Goal: Navigation & Orientation: Understand site structure

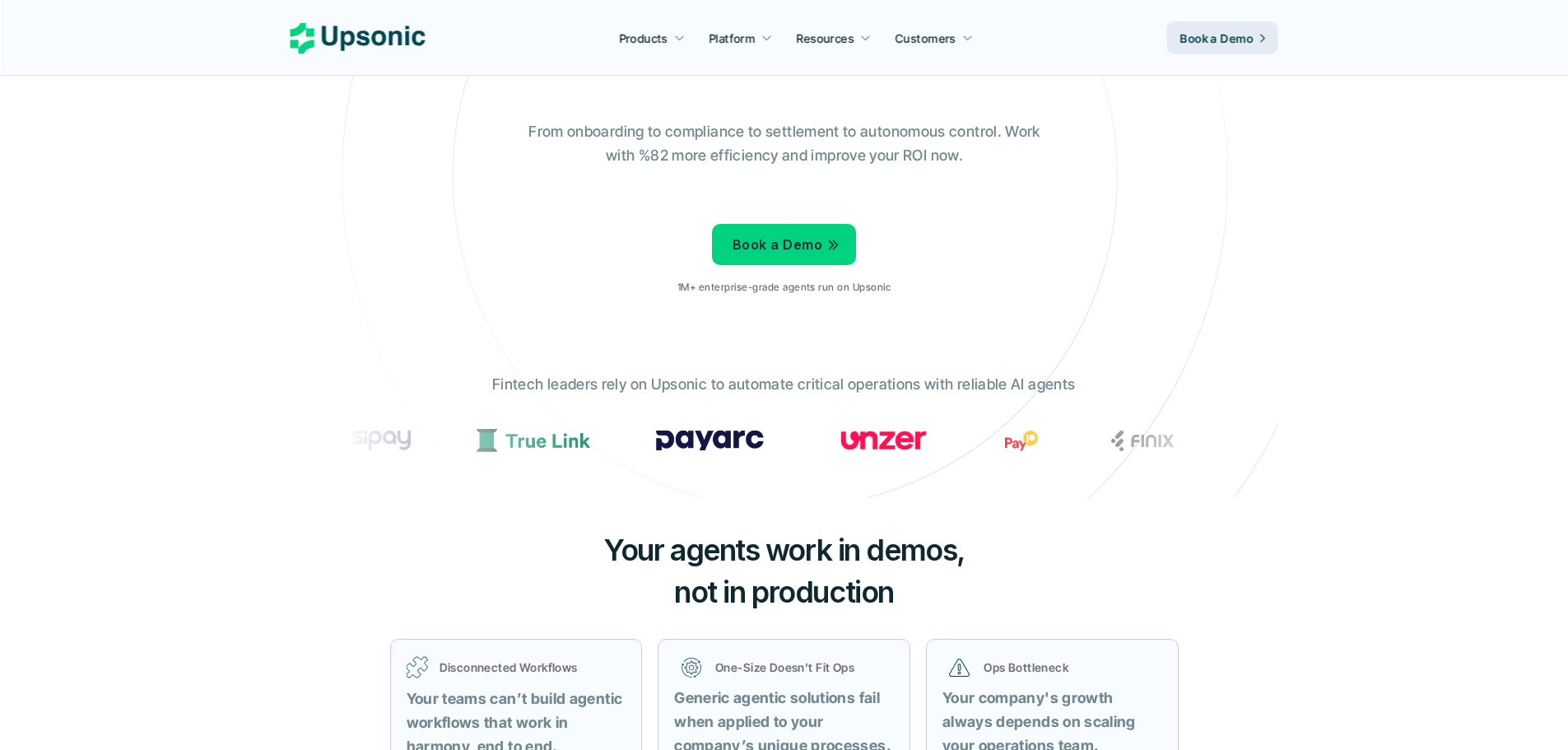
drag, startPoint x: 446, startPoint y: 381, endPoint x: 444, endPoint y: 398, distance: 17.1
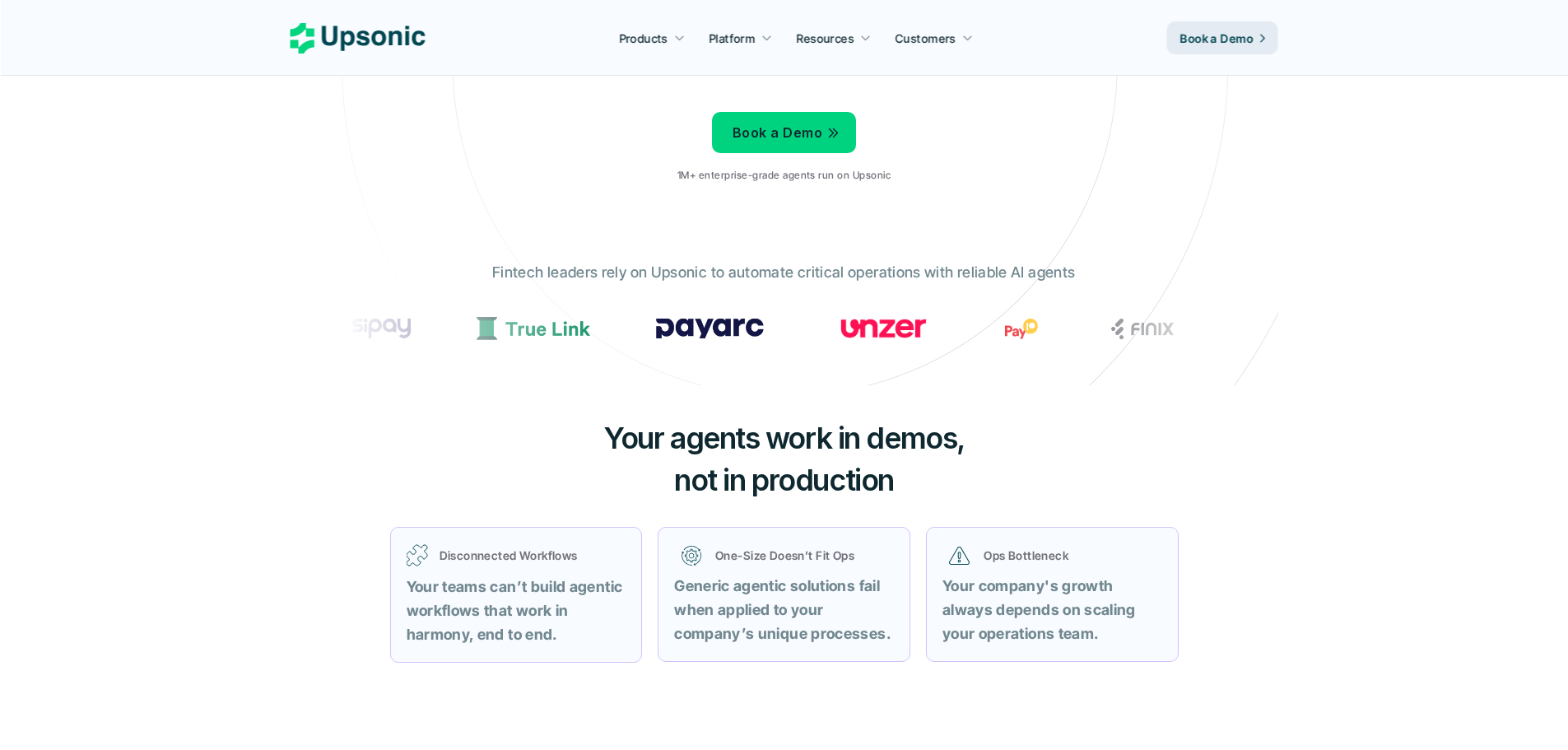
drag, startPoint x: 443, startPoint y: 409, endPoint x: 438, endPoint y: 539, distance: 130.1
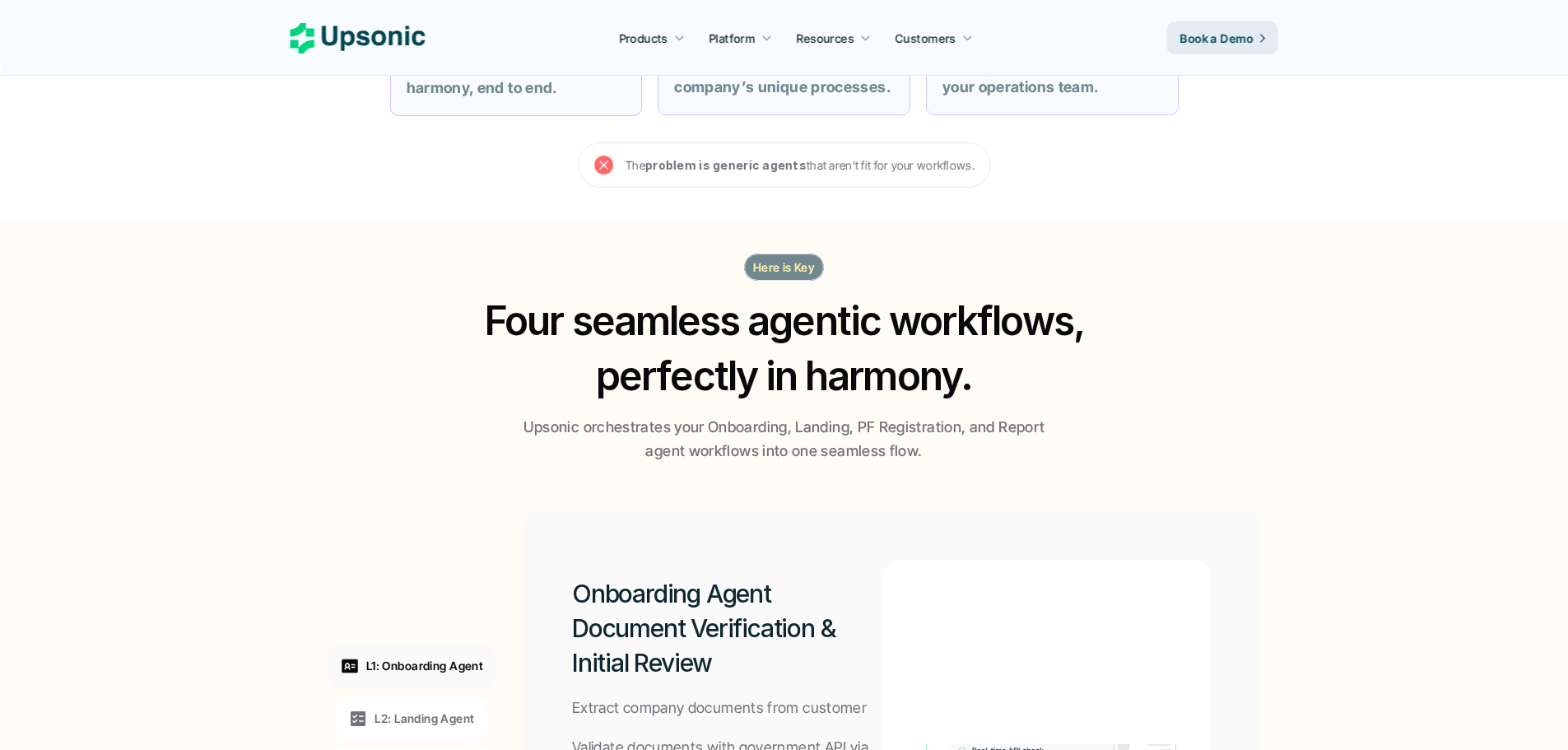
drag, startPoint x: 491, startPoint y: 375, endPoint x: 480, endPoint y: 523, distance: 148.4
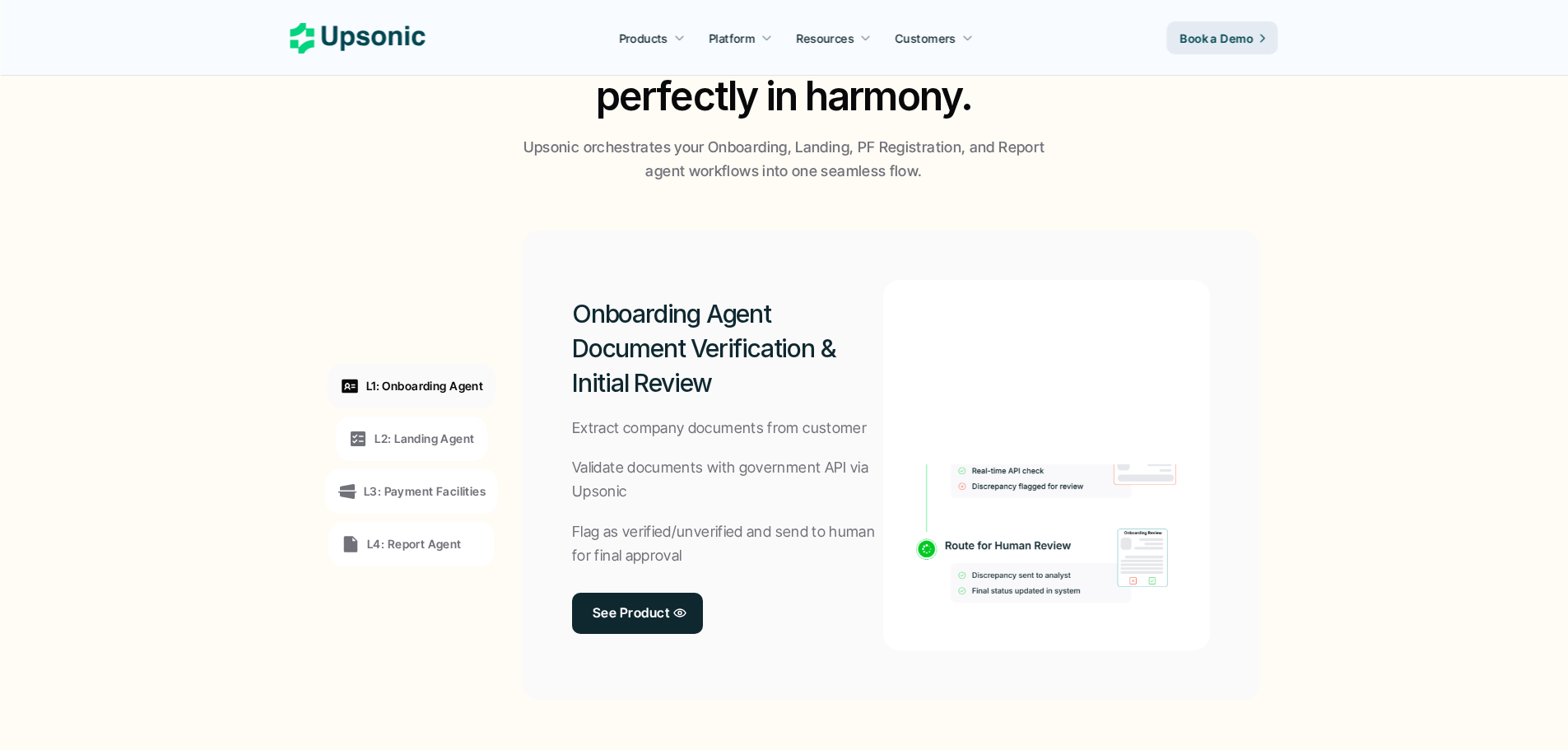
drag, startPoint x: 453, startPoint y: 513, endPoint x: 454, endPoint y: 467, distance: 46.0
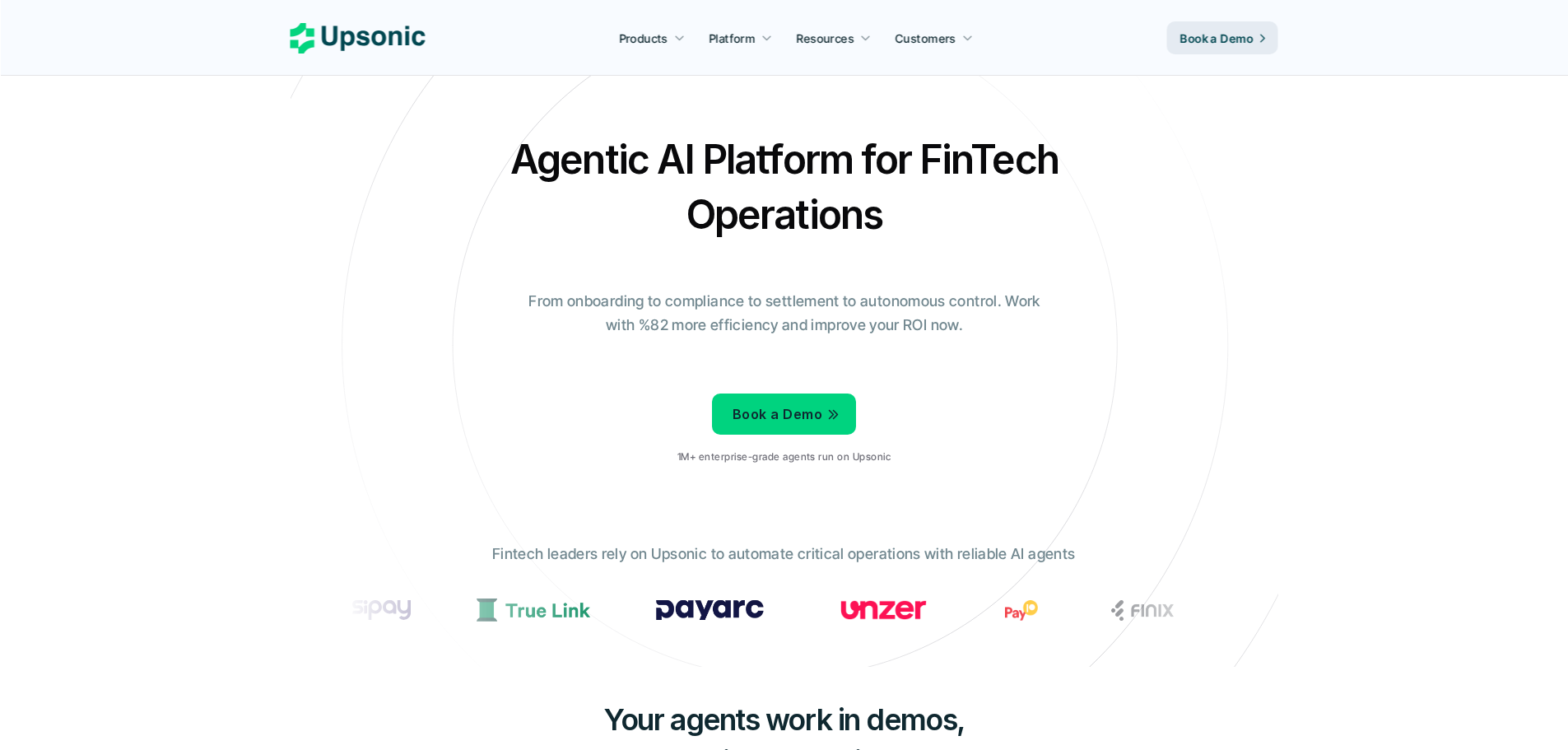
drag, startPoint x: 436, startPoint y: 522, endPoint x: 466, endPoint y: 245, distance: 278.6
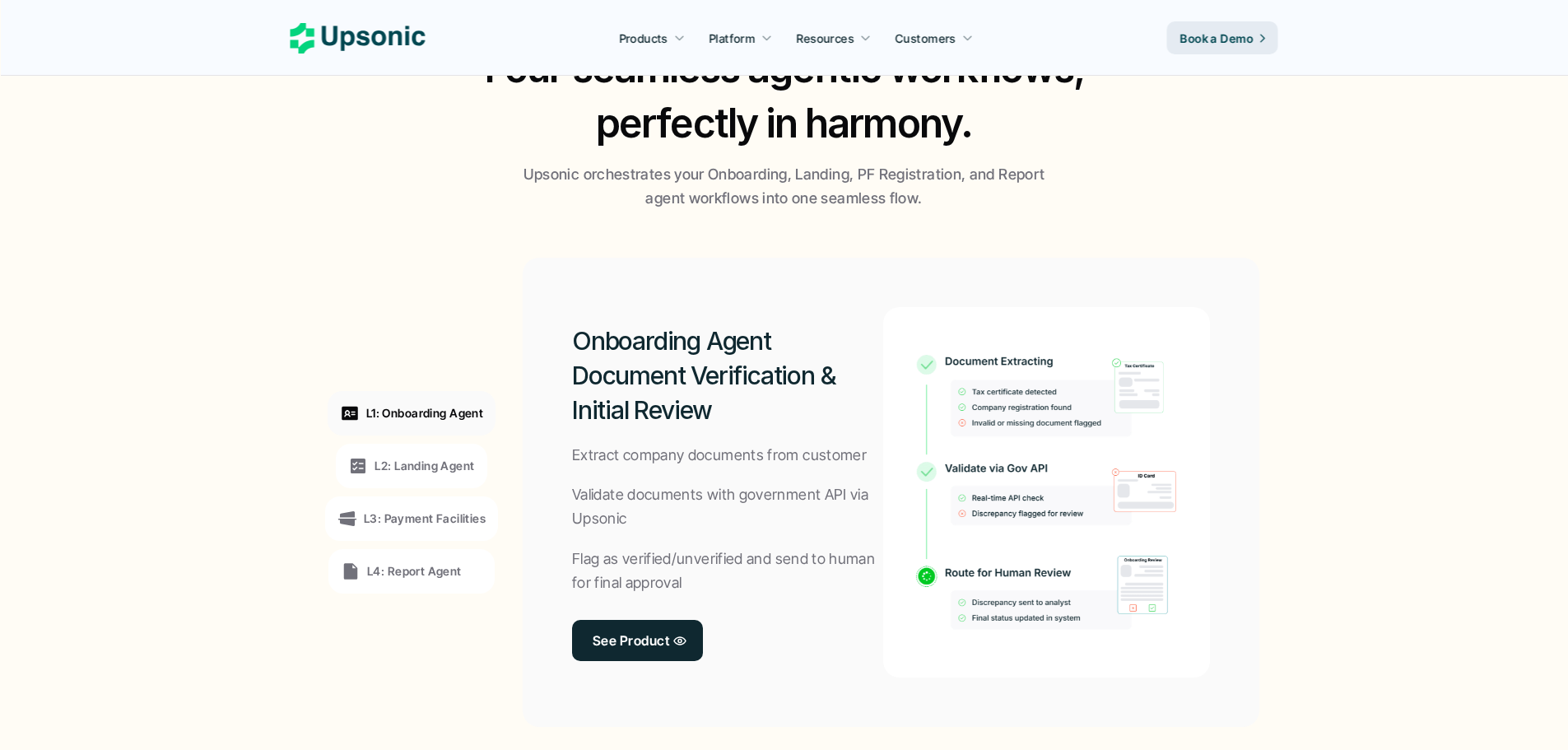
scroll to position [6064, 0]
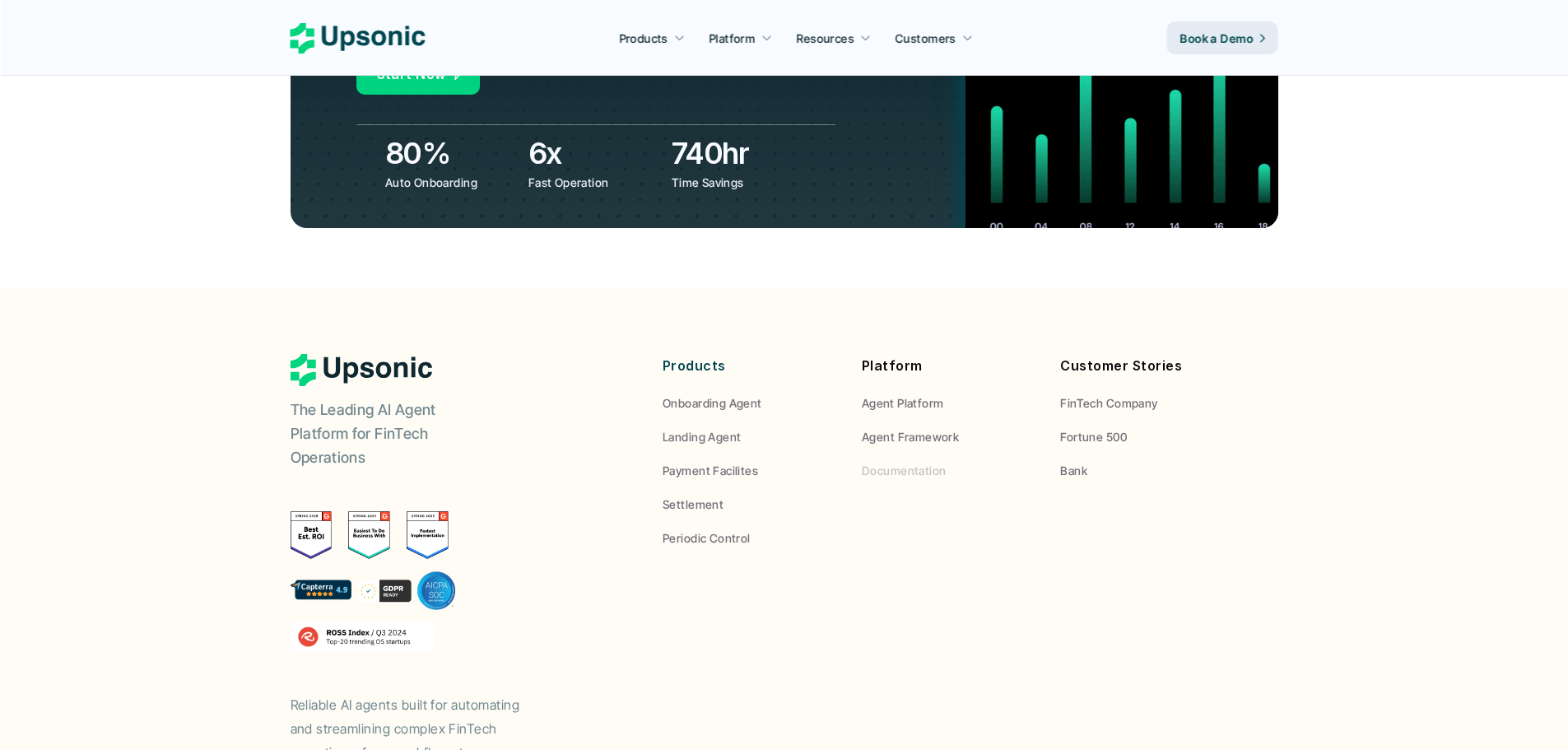
click at [888, 462] on p "Documentation" at bounding box center [903, 470] width 84 height 17
click at [1100, 428] on p "Fortune 500" at bounding box center [1094, 437] width 67 height 17
click at [1150, 394] on p "FinTech Company" at bounding box center [1109, 403] width 97 height 17
click at [1121, 428] on p "Fortune 500" at bounding box center [1094, 437] width 67 height 17
click at [1105, 462] on link "Bank" at bounding box center [1147, 470] width 175 height 17
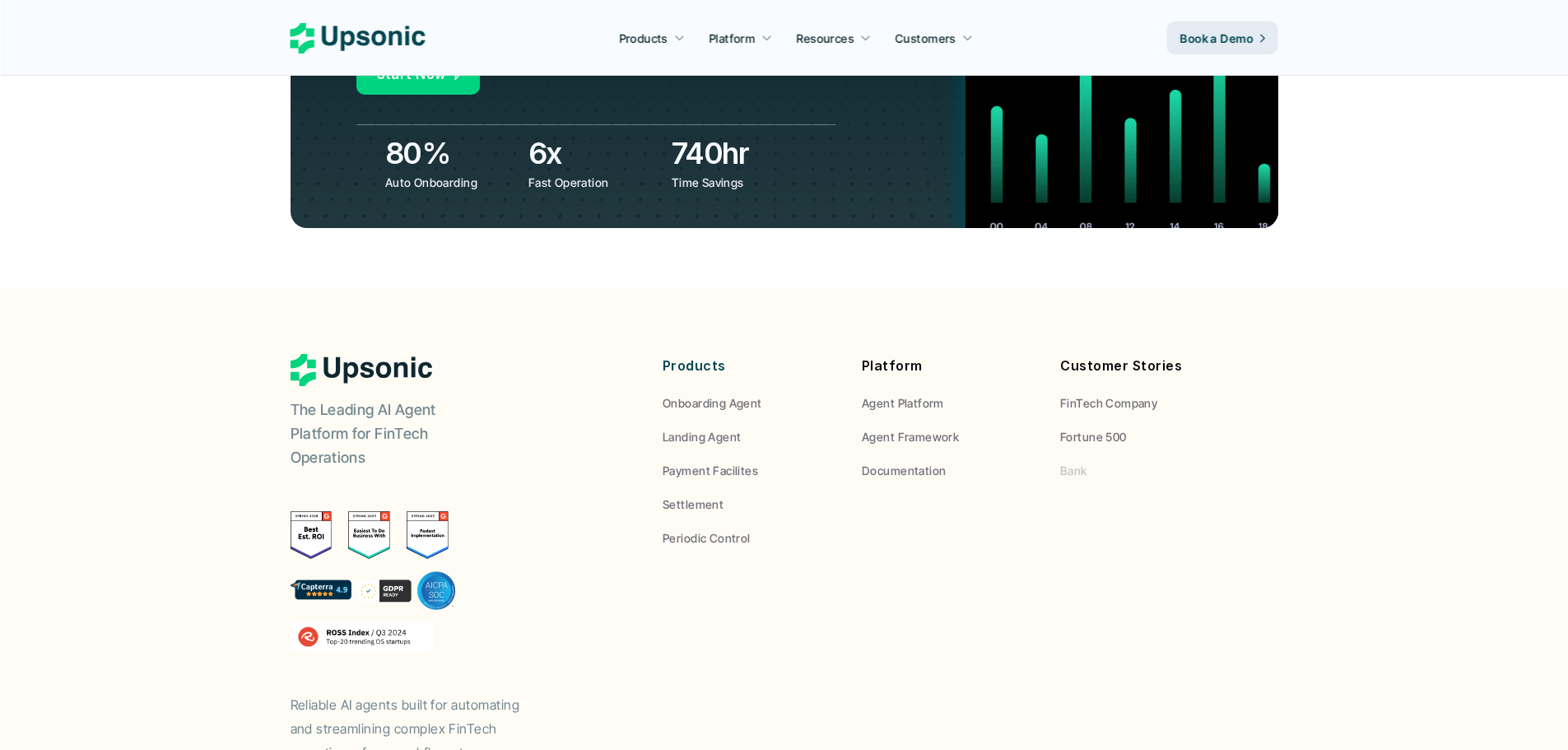
click at [1096, 462] on link "Bank" at bounding box center [1147, 470] width 175 height 17
click at [738, 394] on p "Onboarding Agent" at bounding box center [712, 403] width 100 height 17
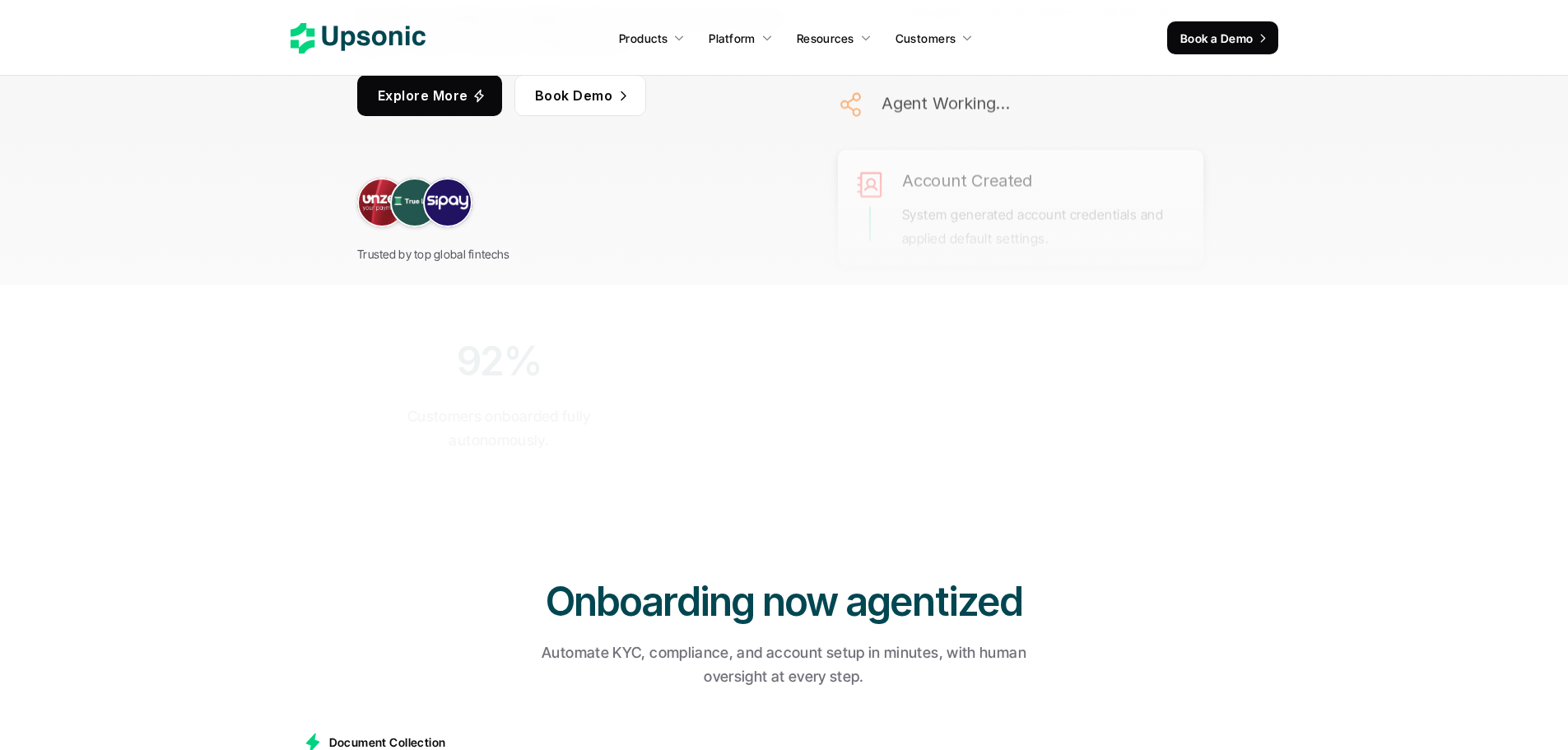
drag, startPoint x: 288, startPoint y: 228, endPoint x: 271, endPoint y: 369, distance: 142.0
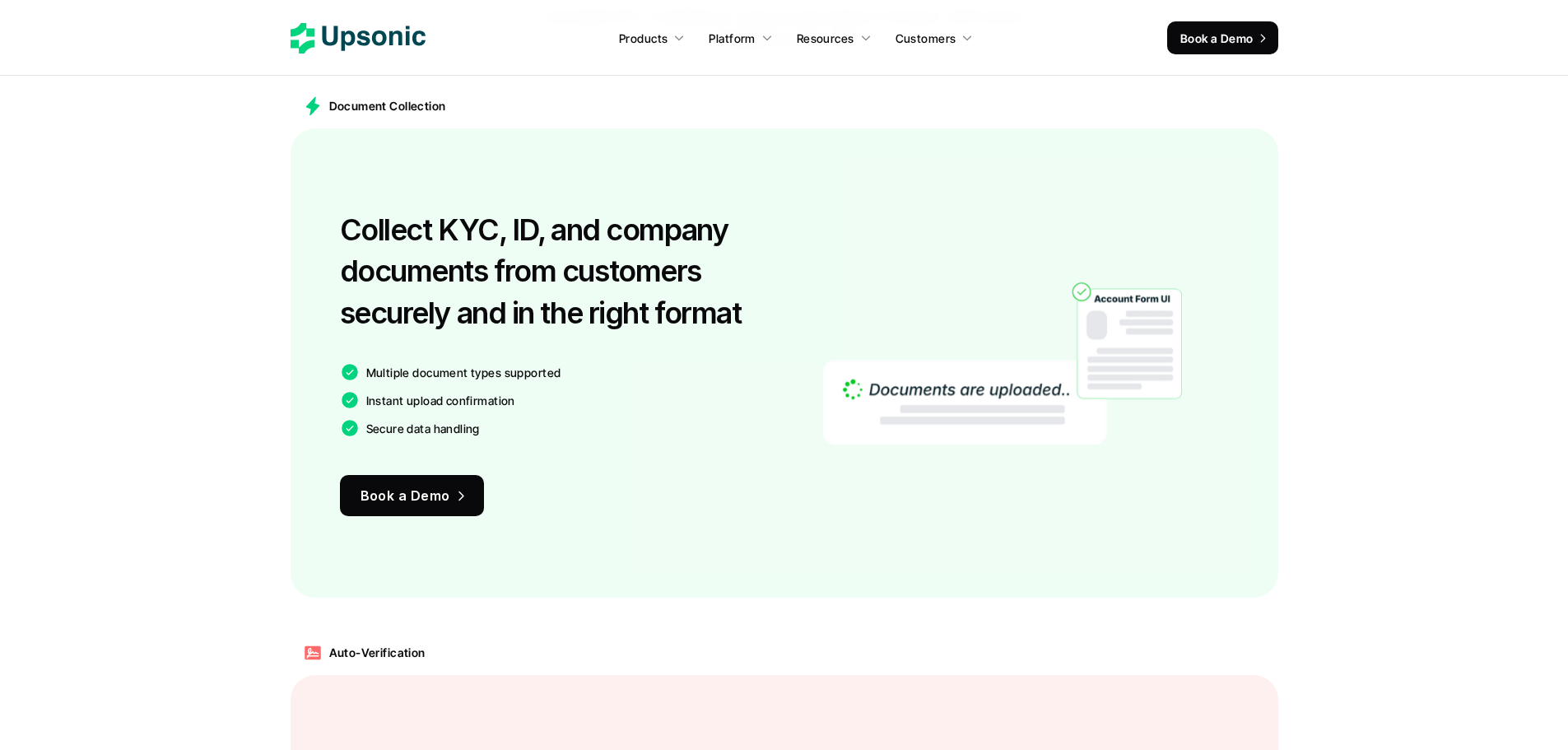
scroll to position [215, 0]
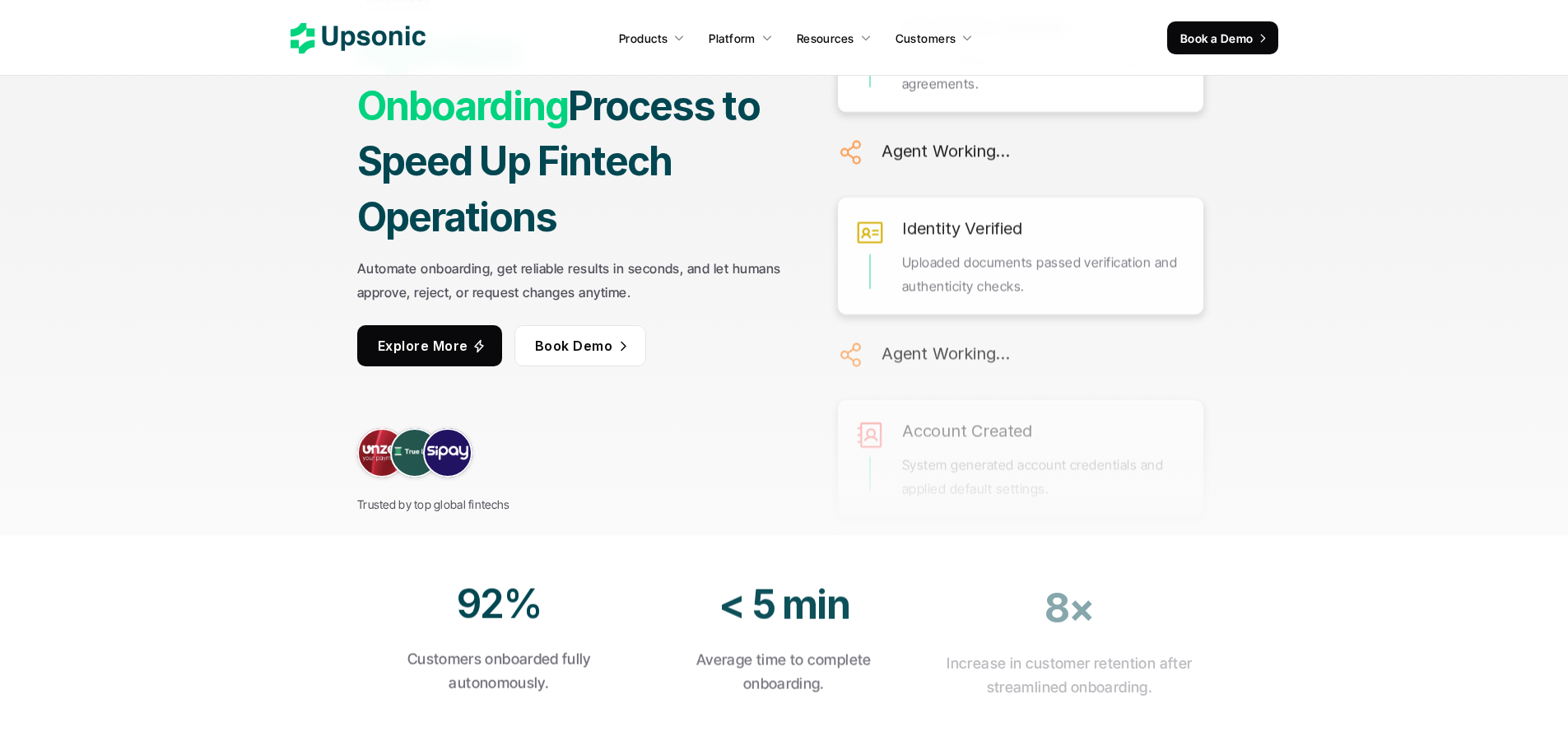
drag, startPoint x: 271, startPoint y: 369, endPoint x: 270, endPoint y: 127, distance: 242.0
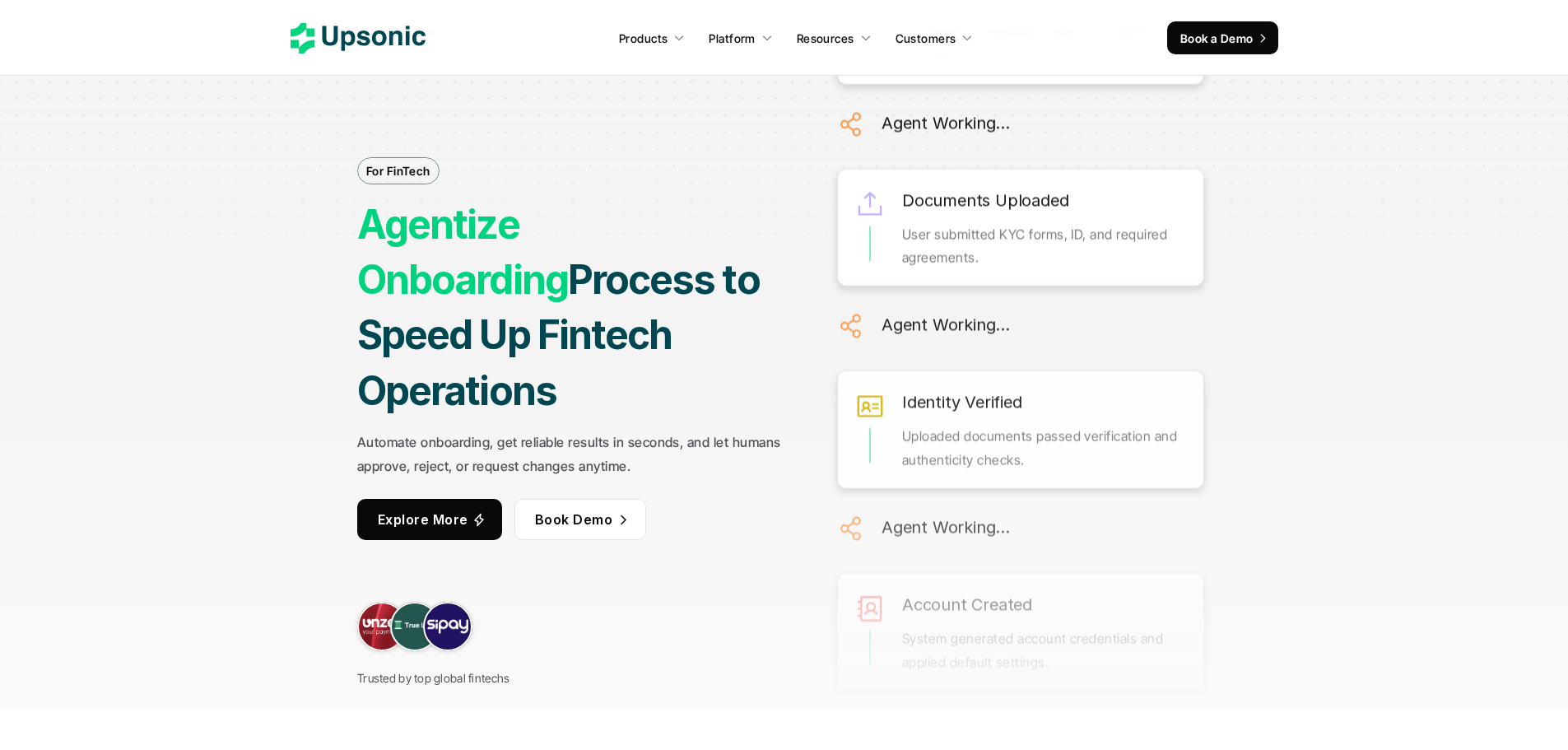
drag, startPoint x: 297, startPoint y: 451, endPoint x: 308, endPoint y: 529, distance: 78.8
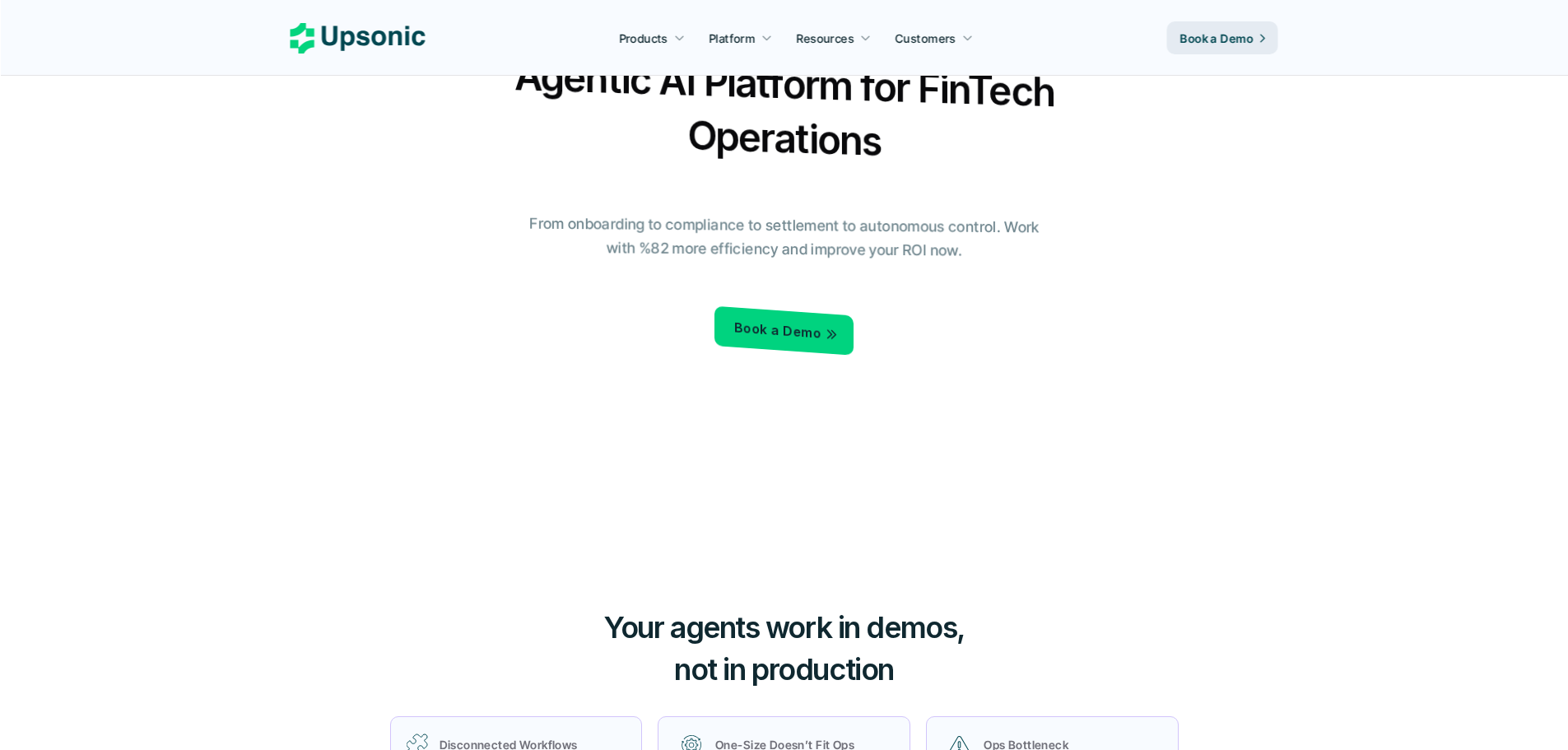
scroll to position [6064, 0]
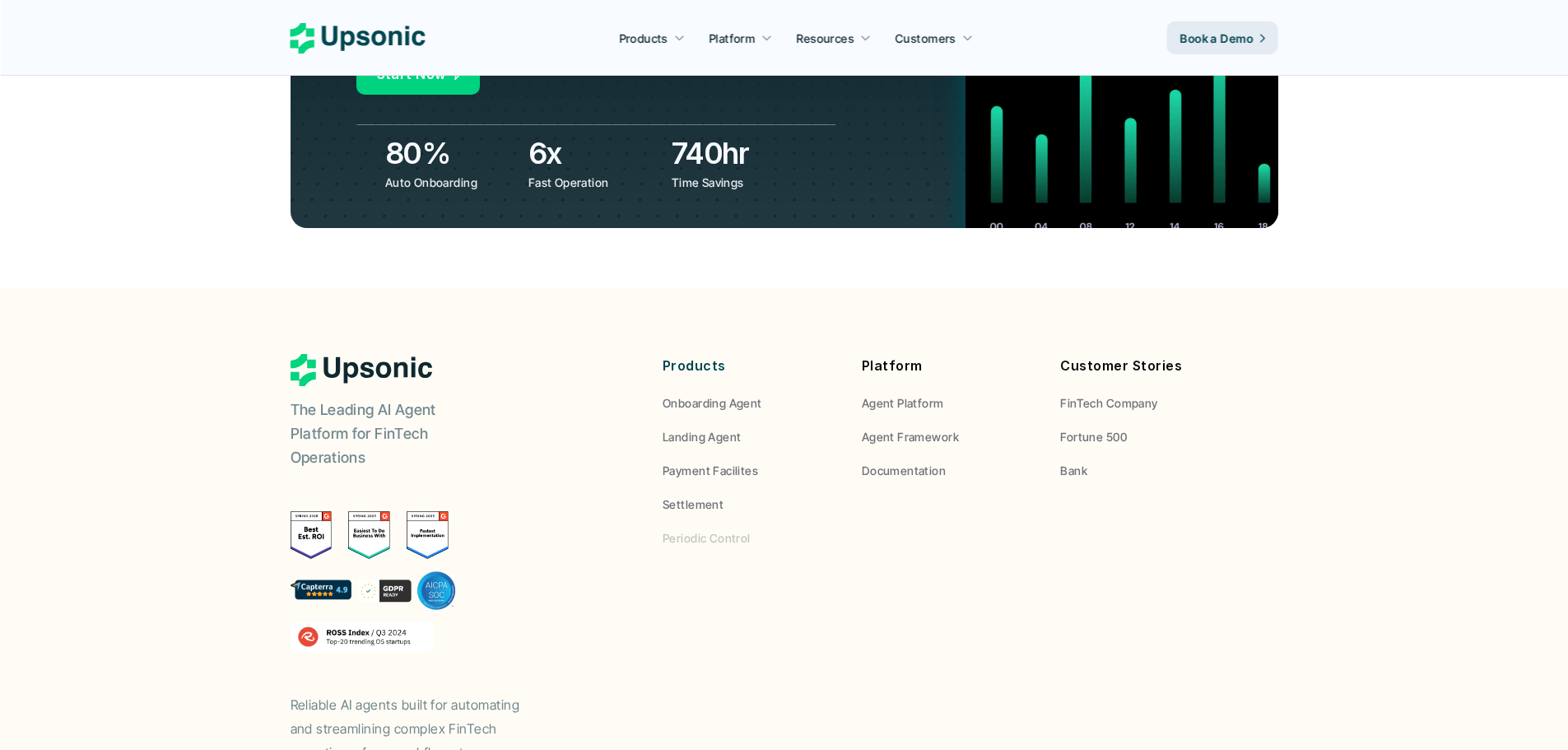
click at [694, 529] on p "Periodic Control" at bounding box center [706, 538] width 88 height 17
click at [698, 496] on p "Settlement" at bounding box center [693, 504] width 61 height 17
click at [709, 462] on p "Payment Facilites" at bounding box center [711, 470] width 96 height 17
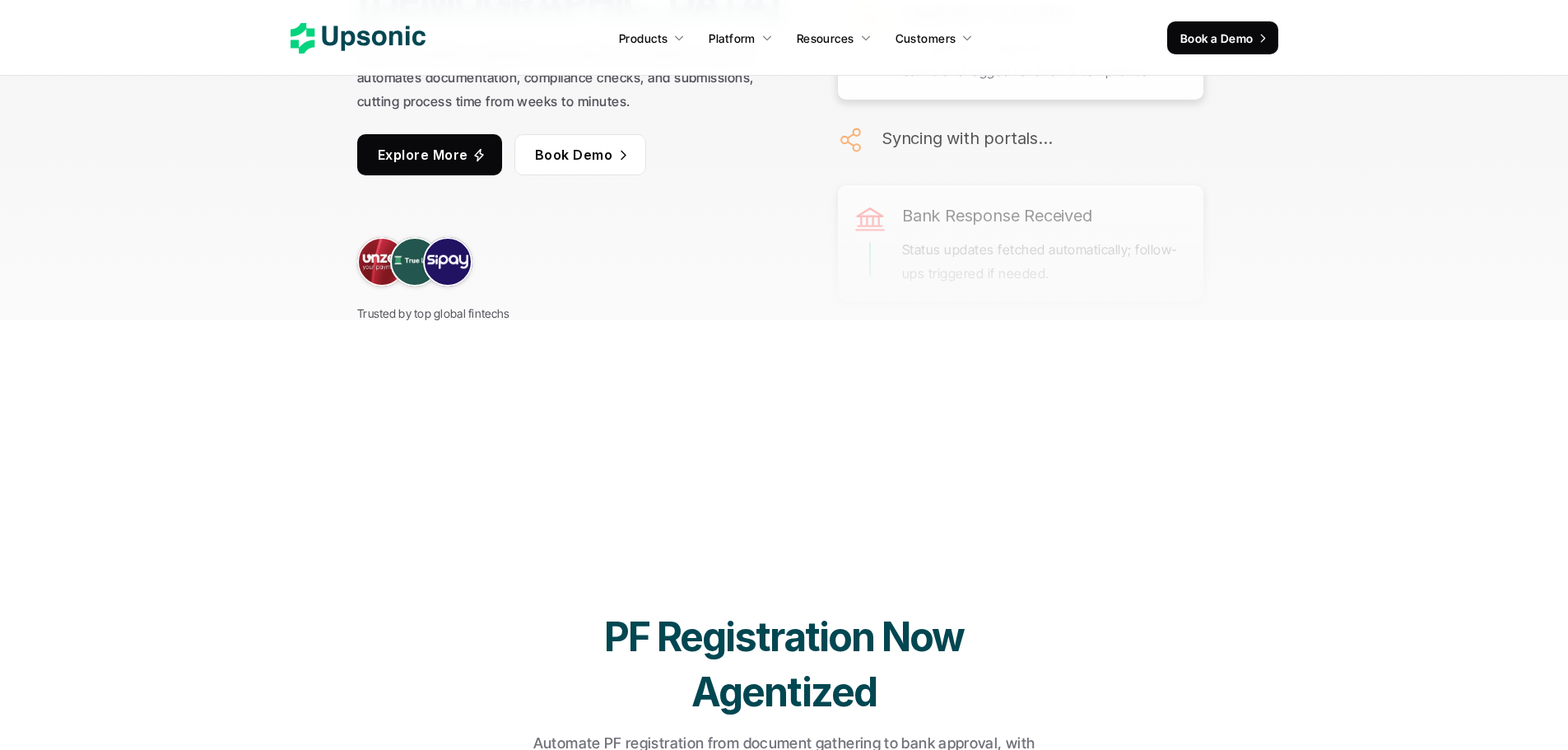
drag, startPoint x: 154, startPoint y: 221, endPoint x: 147, endPoint y: 393, distance: 172.1
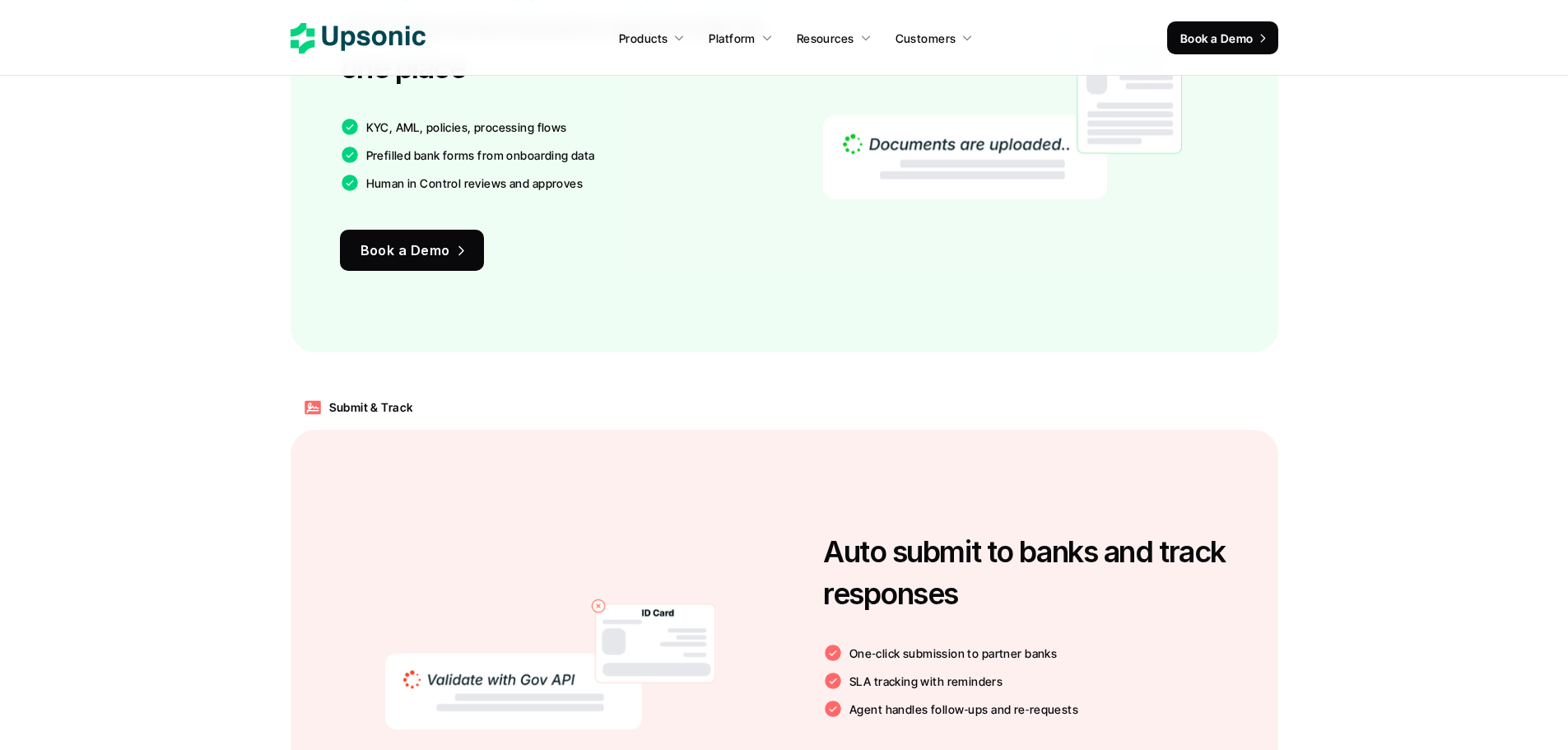
drag, startPoint x: 154, startPoint y: 249, endPoint x: 164, endPoint y: 433, distance: 184.3
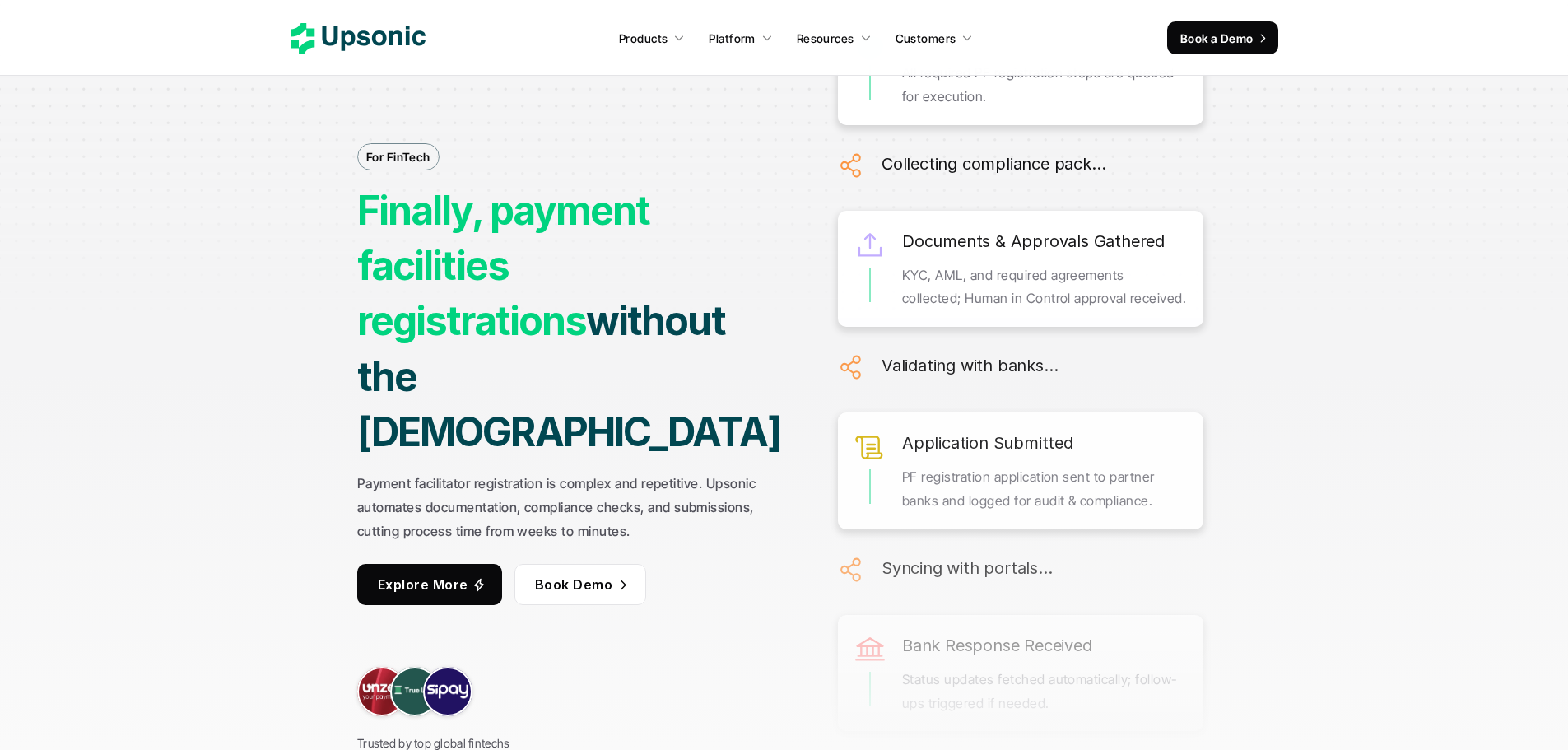
drag, startPoint x: 164, startPoint y: 433, endPoint x: 174, endPoint y: 142, distance: 291.2
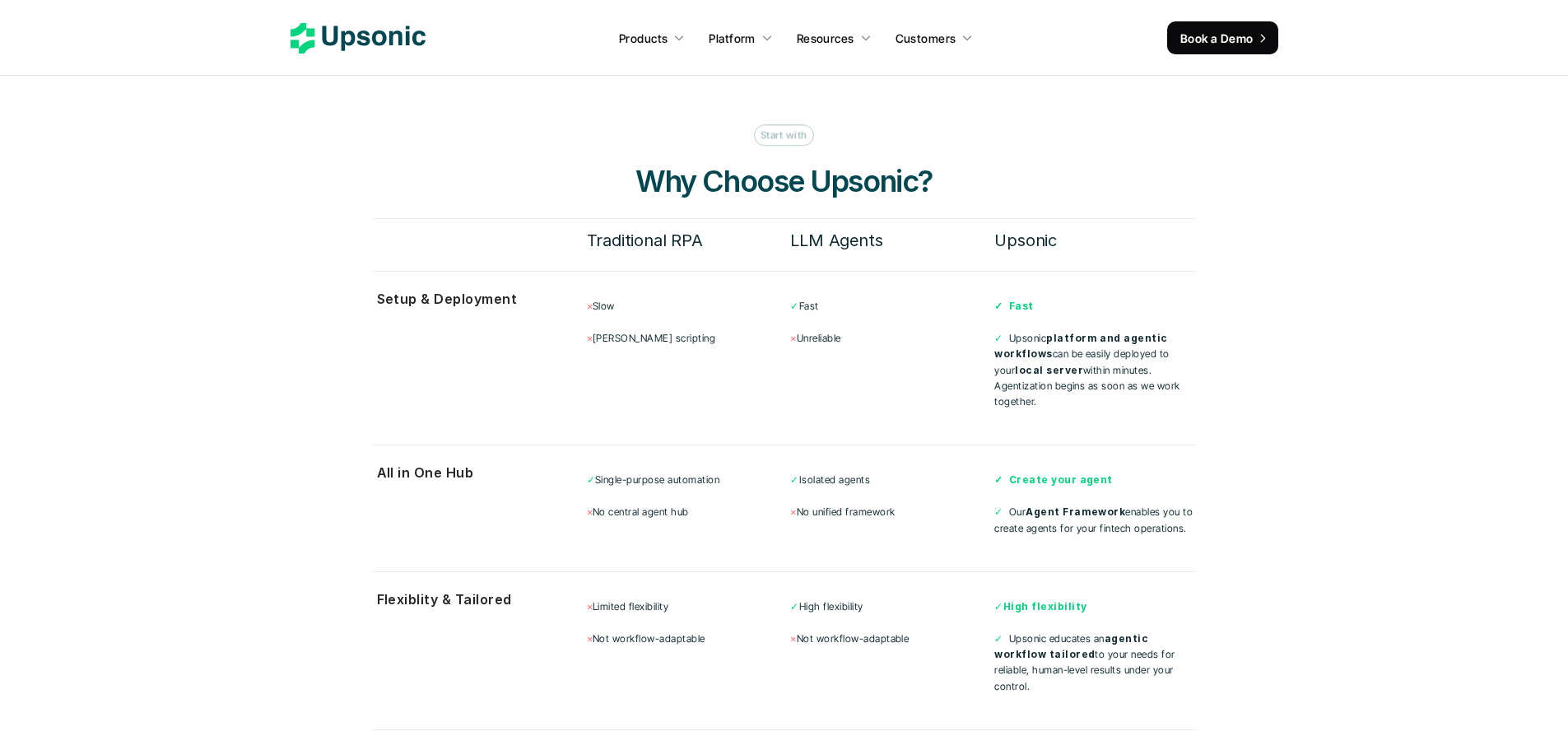
scroll to position [6459, 0]
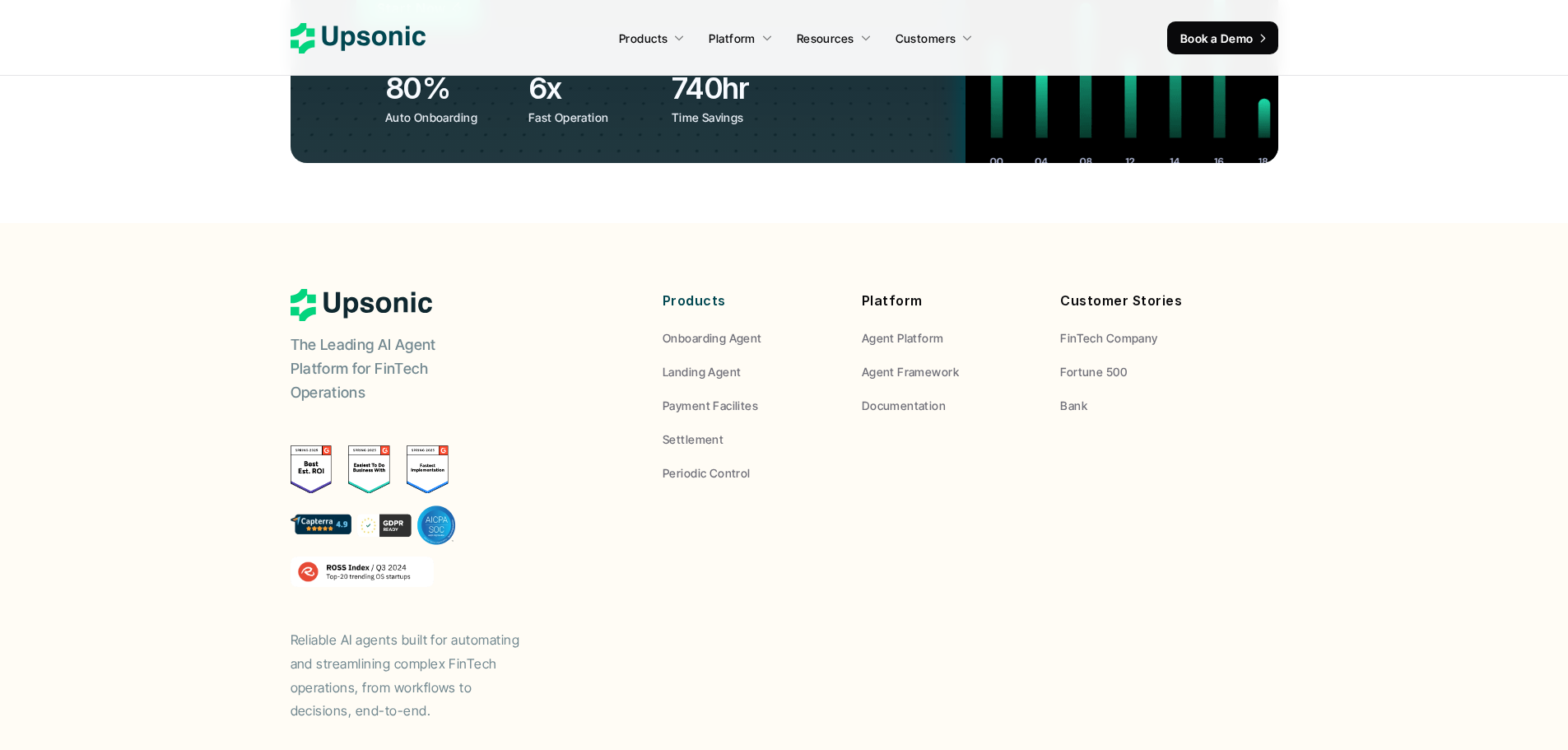
drag, startPoint x: 173, startPoint y: 212, endPoint x: 152, endPoint y: 557, distance: 345.6
click at [715, 363] on p "Landing Agent" at bounding box center [702, 371] width 78 height 17
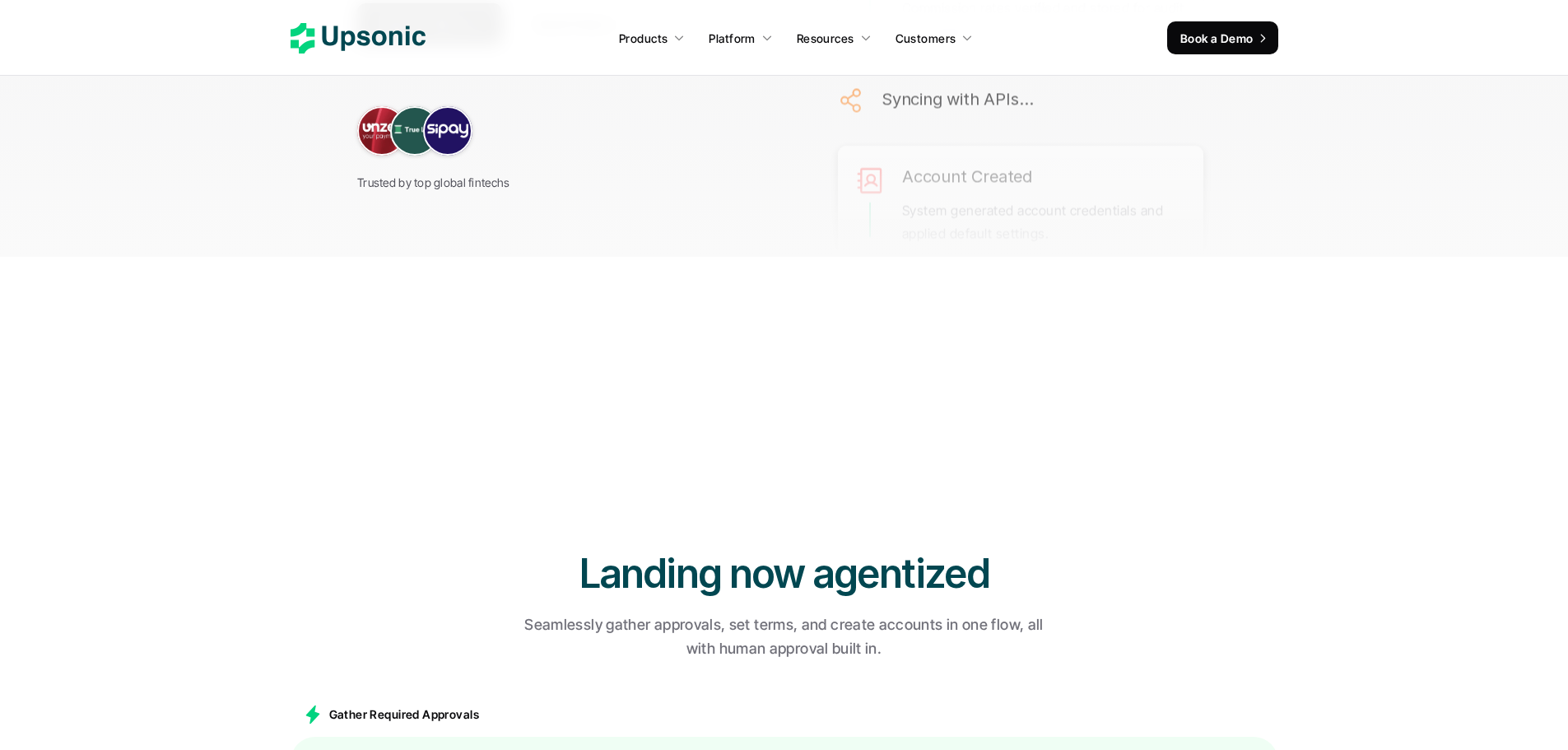
drag, startPoint x: 194, startPoint y: 386, endPoint x: 192, endPoint y: 394, distance: 8.2
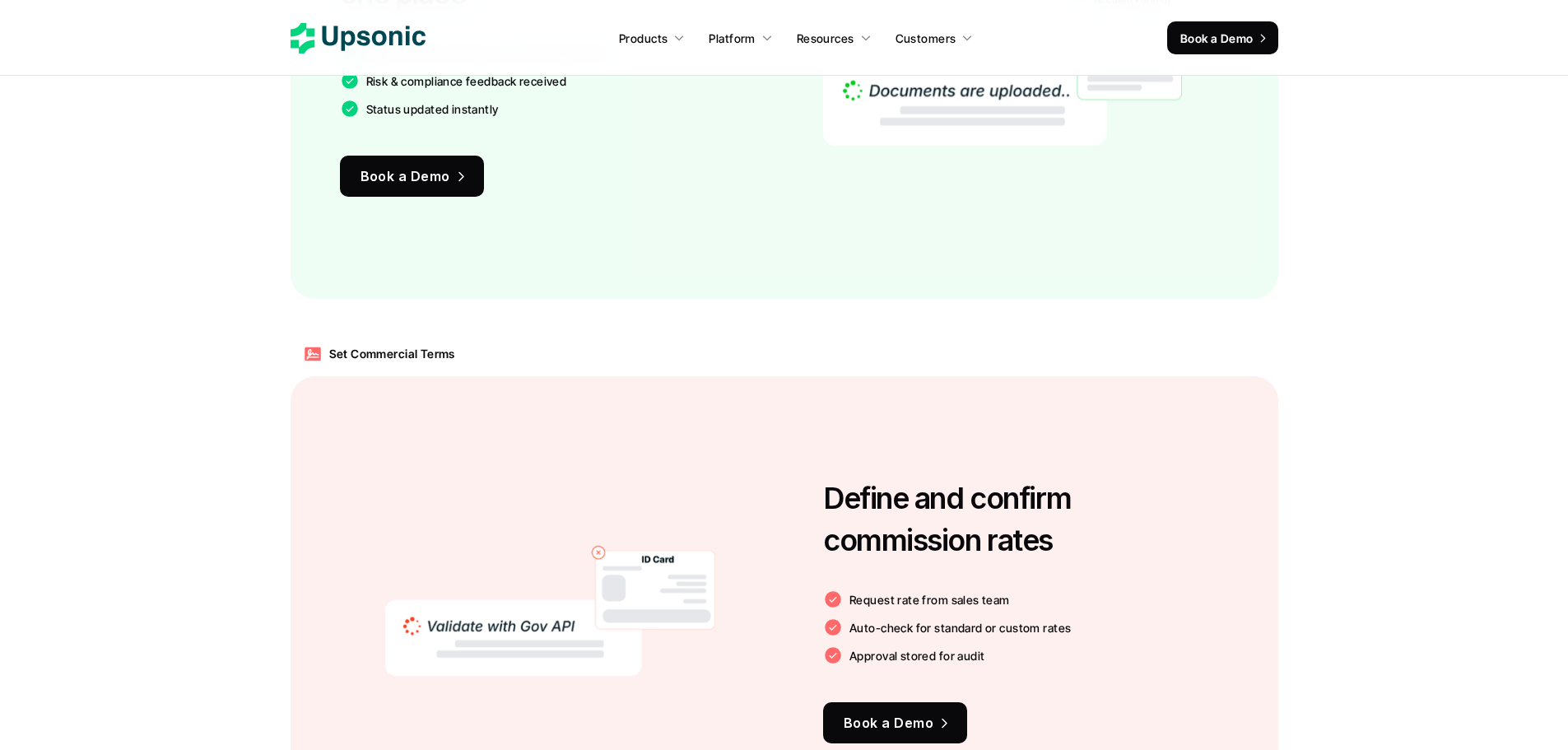
drag, startPoint x: 212, startPoint y: 334, endPoint x: 215, endPoint y: 503, distance: 169.0
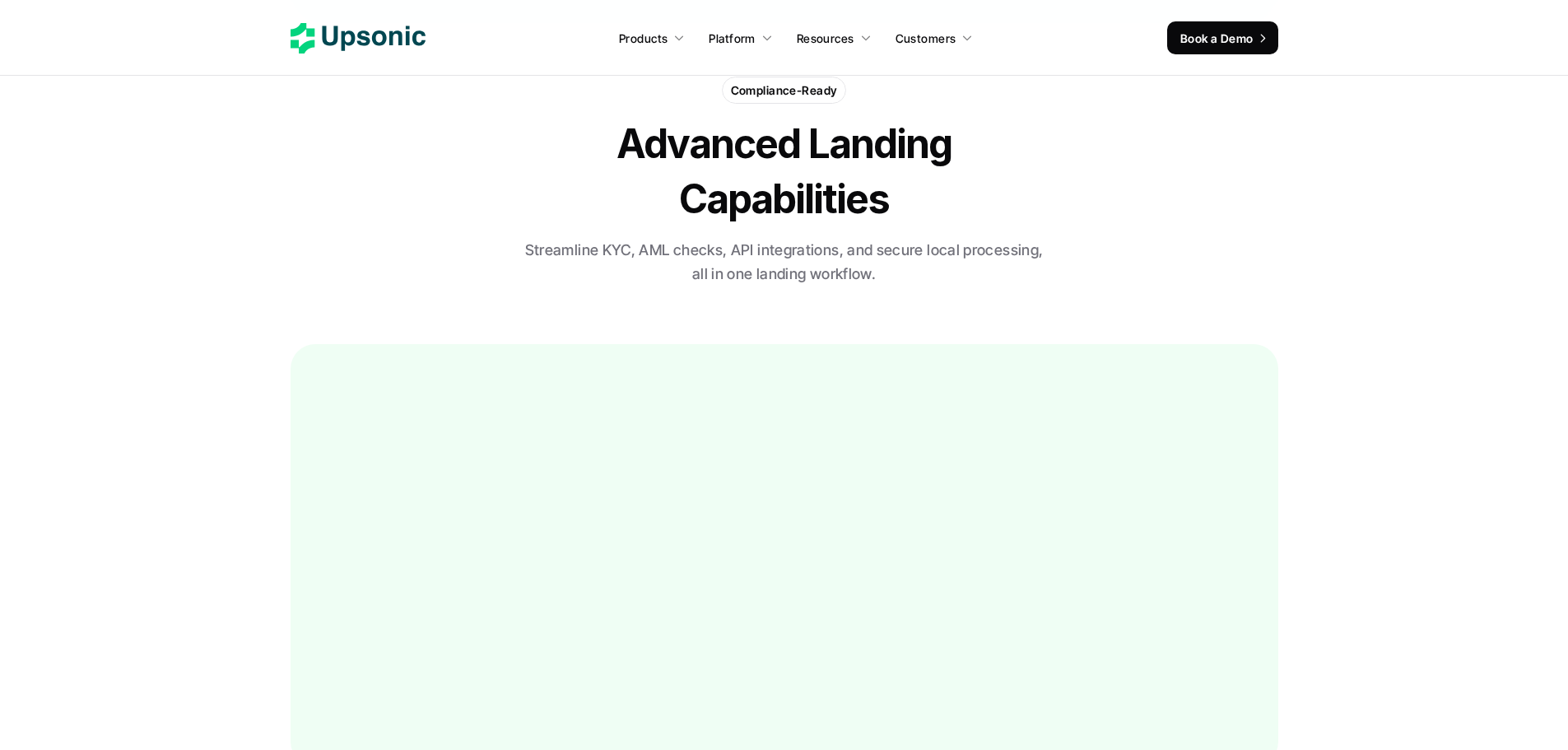
drag, startPoint x: 236, startPoint y: 468, endPoint x: 240, endPoint y: 596, distance: 128.1
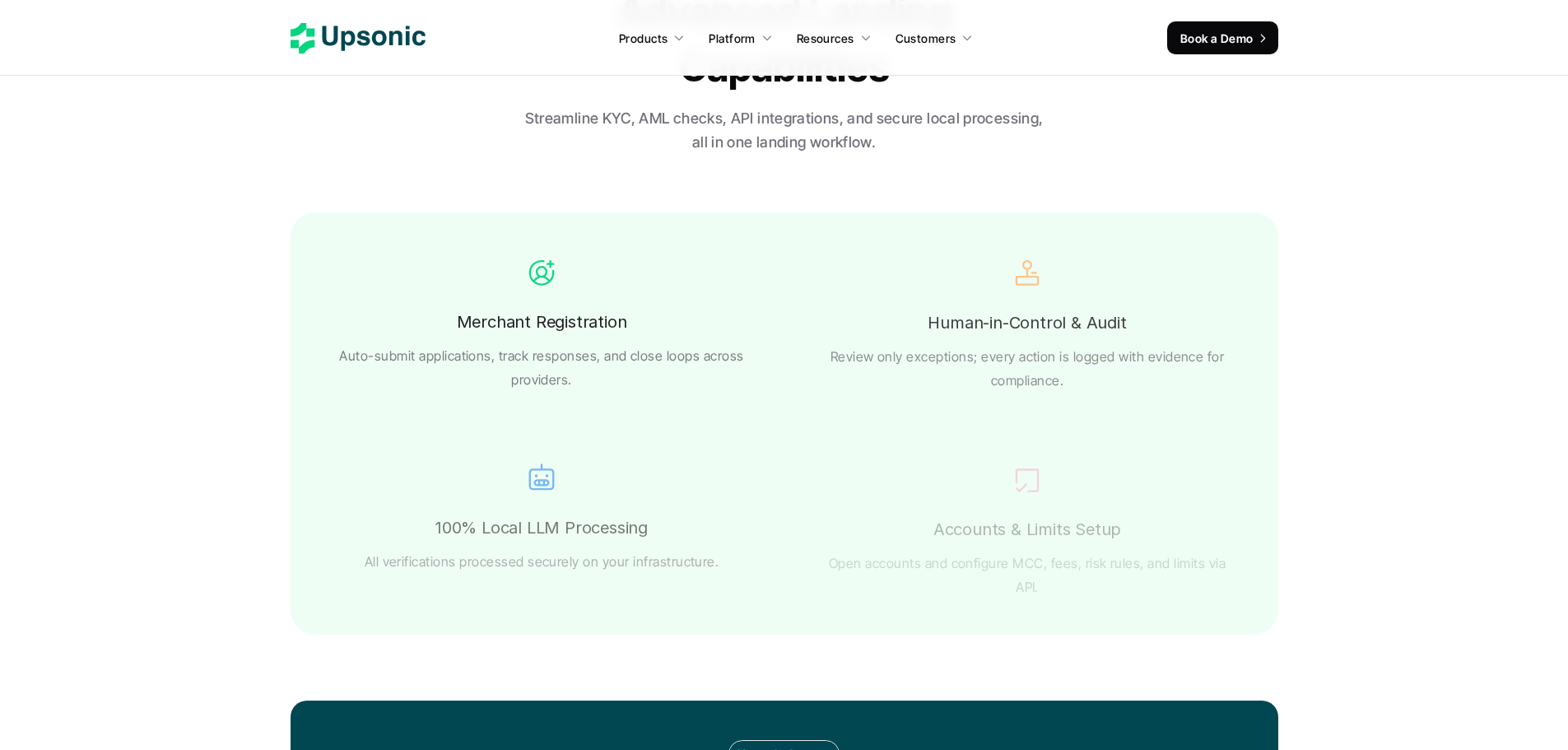
drag, startPoint x: 240, startPoint y: 596, endPoint x: 256, endPoint y: 388, distance: 208.6
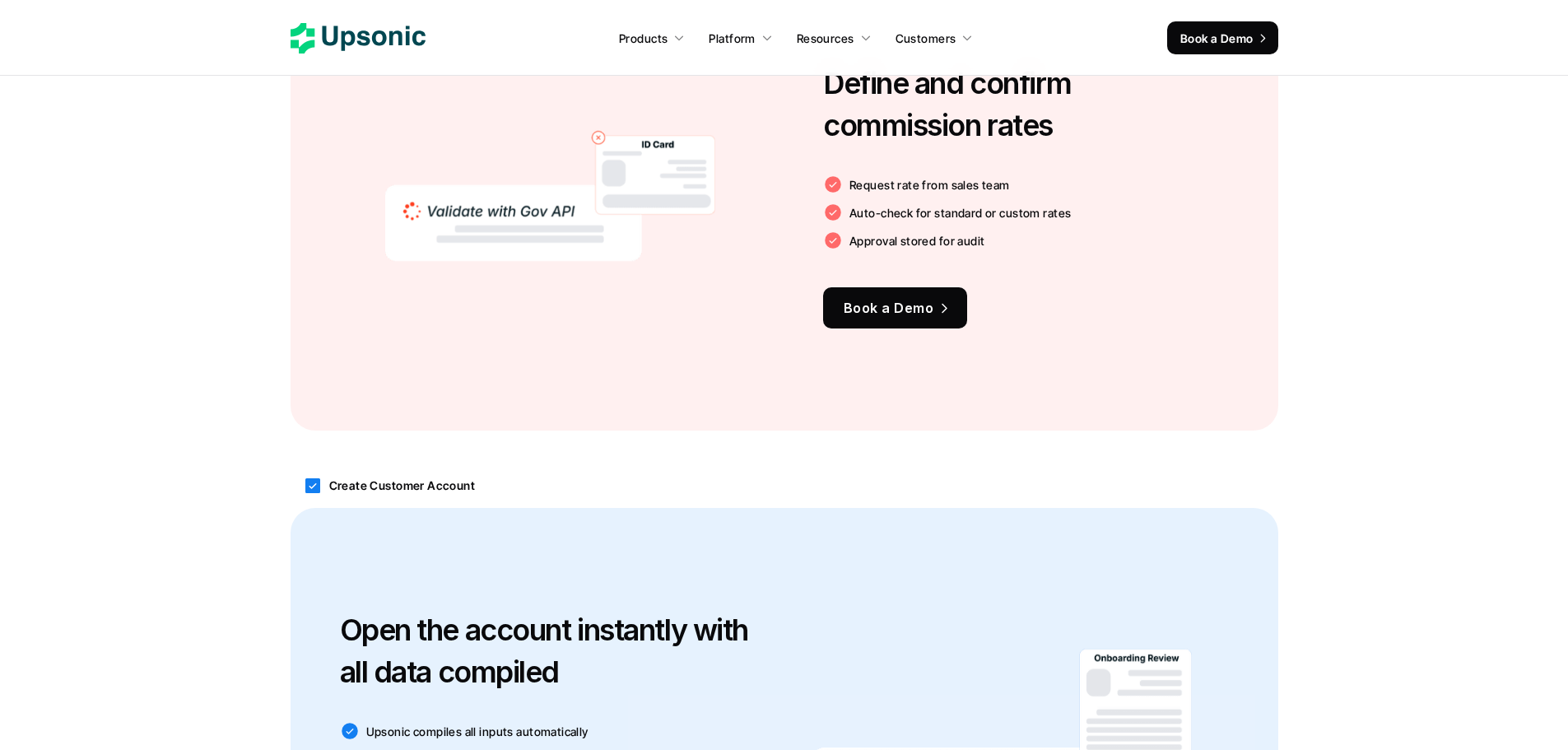
drag, startPoint x: 257, startPoint y: 361, endPoint x: 242, endPoint y: 305, distance: 58.0
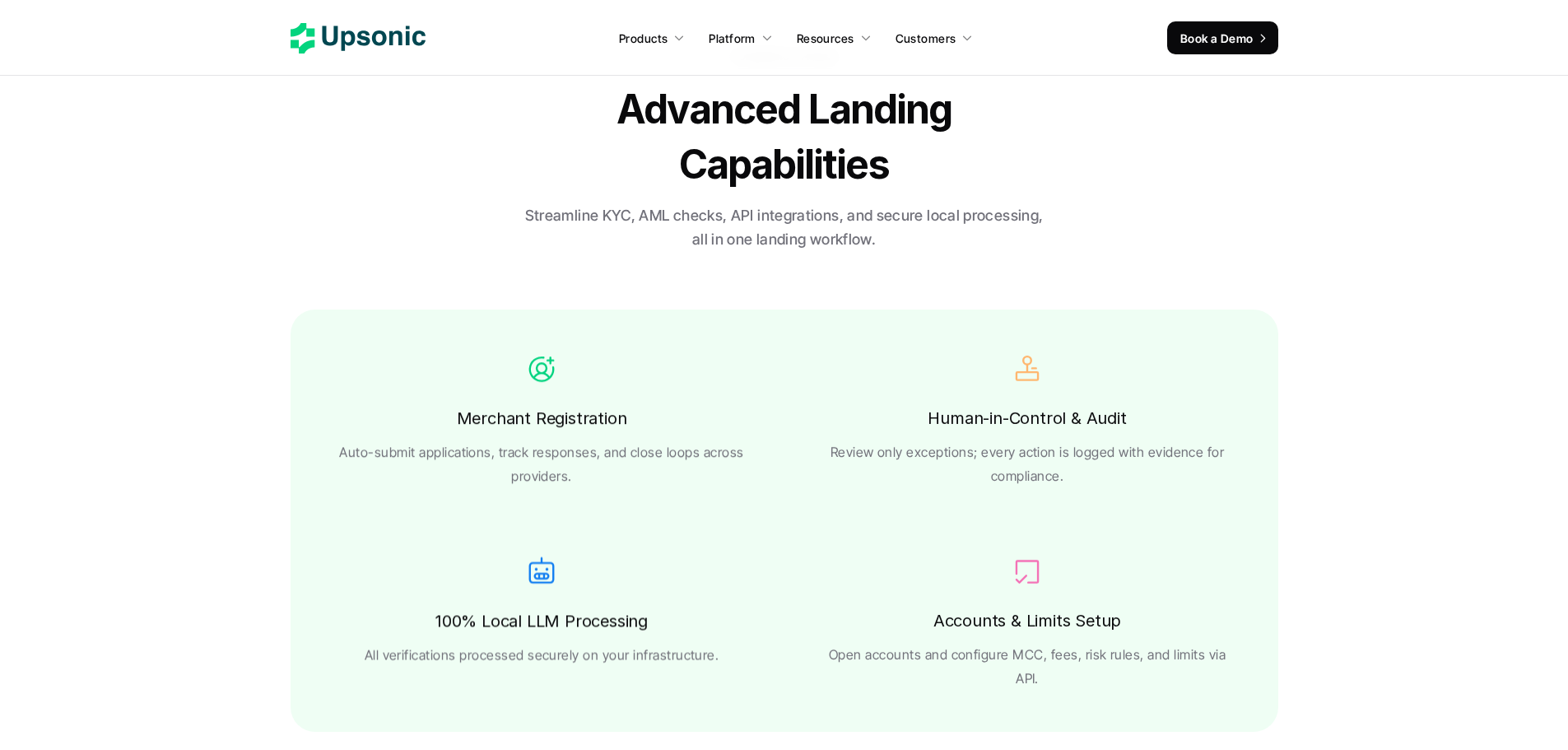
drag, startPoint x: 247, startPoint y: 265, endPoint x: 240, endPoint y: 540, distance: 275.1
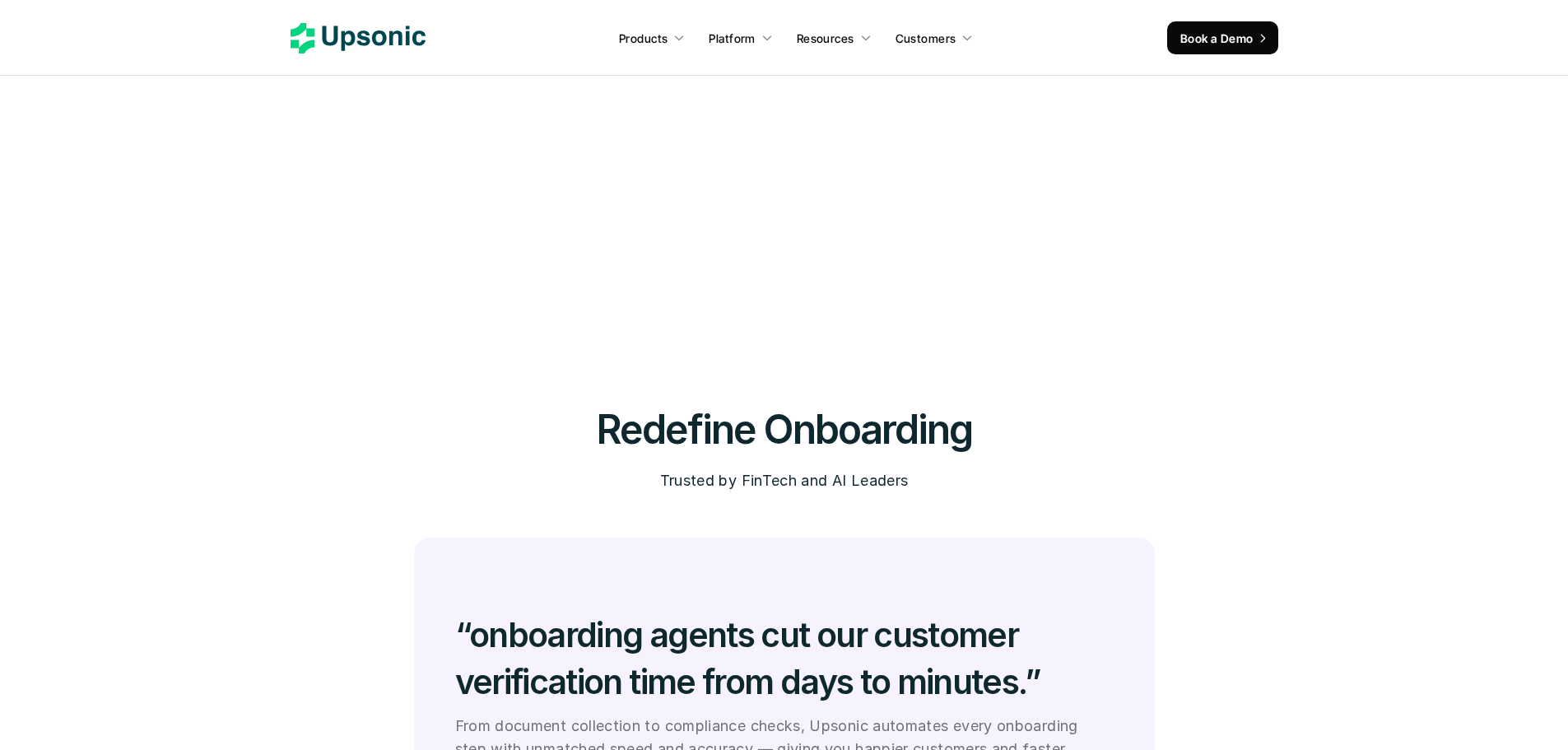
drag, startPoint x: 242, startPoint y: 527, endPoint x: 251, endPoint y: 421, distance: 106.4
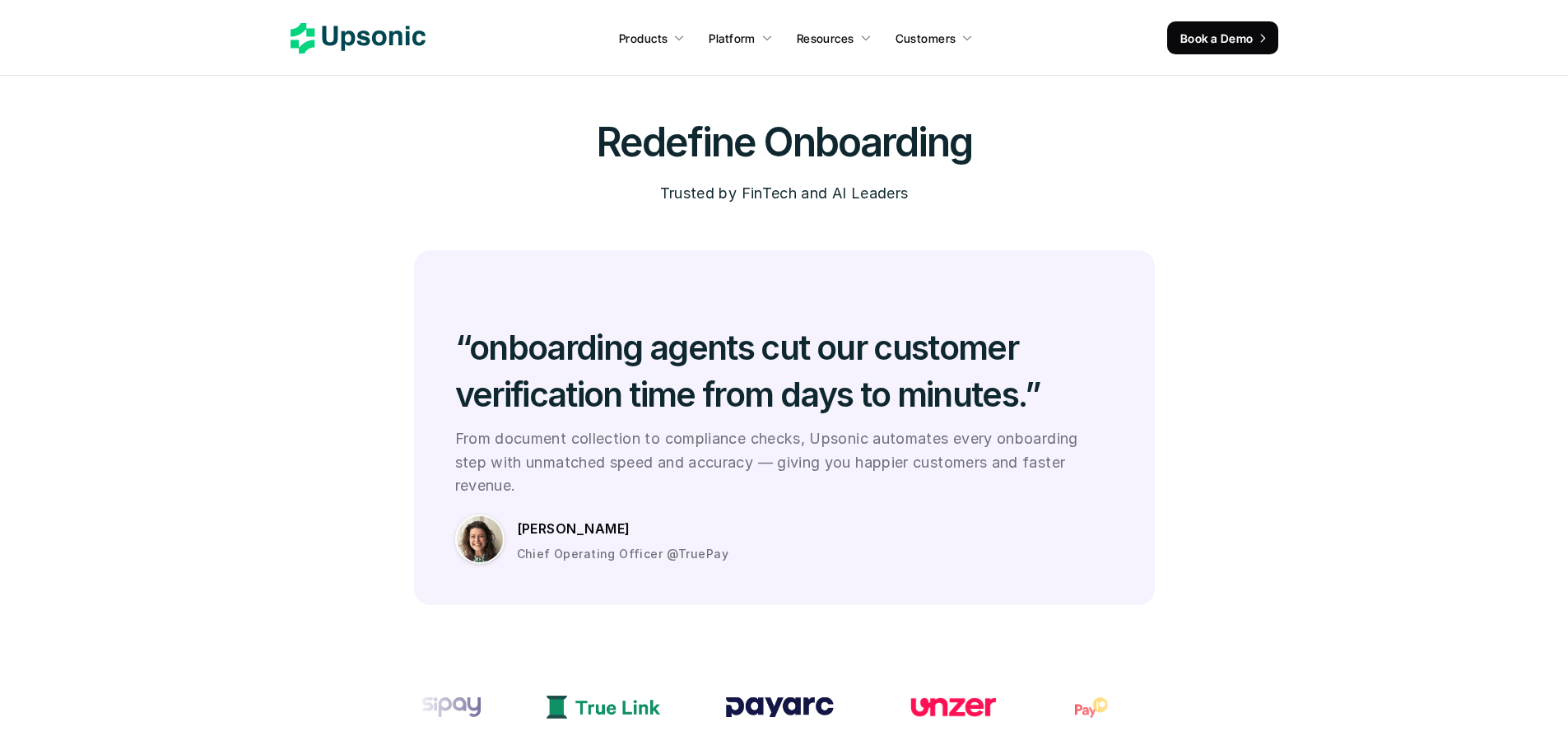
scroll to position [6459, 0]
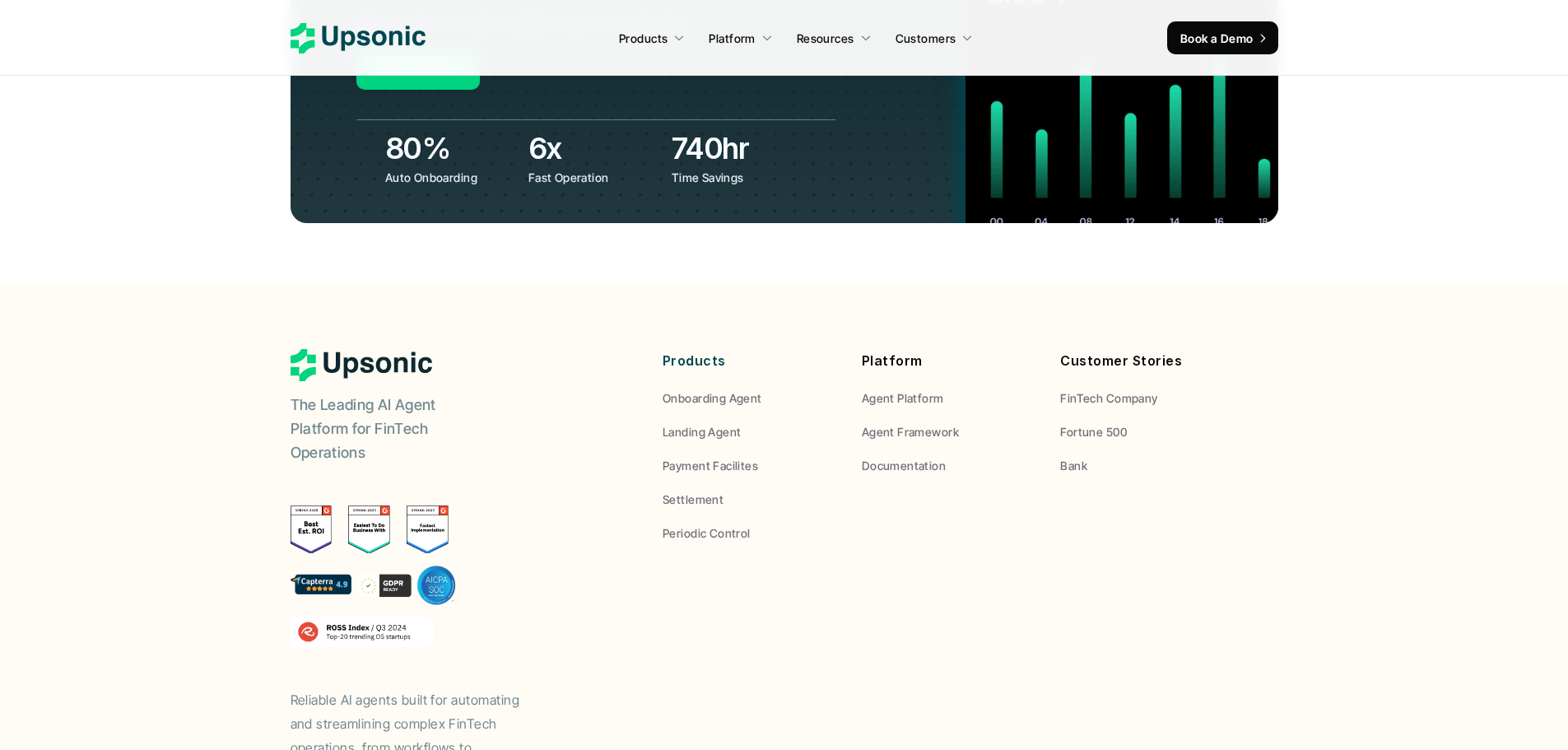
drag, startPoint x: 270, startPoint y: 282, endPoint x: 289, endPoint y: 377, distance: 96.9
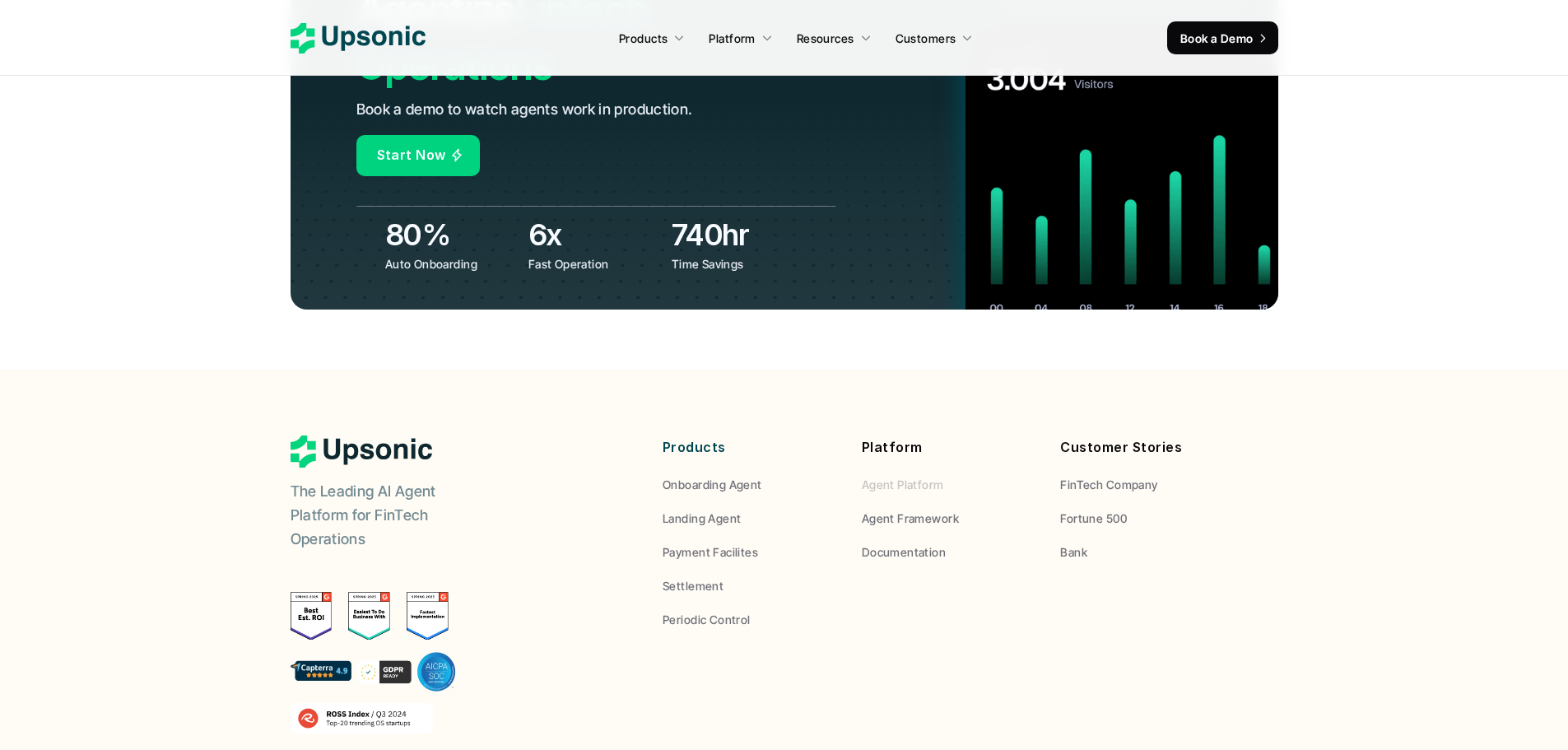
click at [943, 476] on p "Agent Platform" at bounding box center [903, 485] width 82 height 17
click at [912, 435] on div "Platform Agent Platform Agent Framework Documentation" at bounding box center [949, 497] width 175 height 125
click at [910, 476] on p "Agent Platform" at bounding box center [903, 485] width 82 height 17
click at [918, 544] on p "Documentation" at bounding box center [903, 552] width 84 height 17
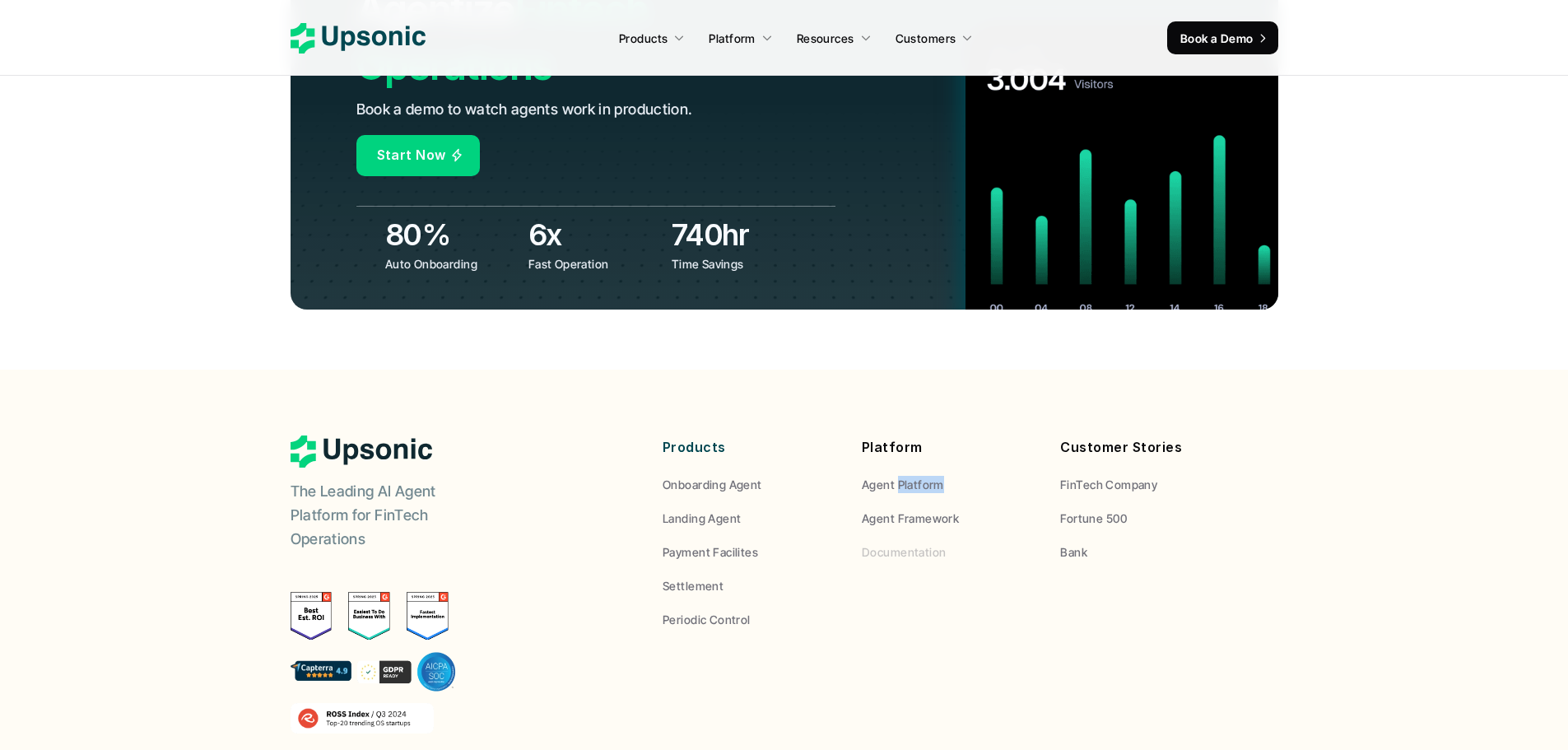
click at [918, 544] on p "Documentation" at bounding box center [903, 552] width 84 height 17
click at [920, 509] on p "Agent Framework" at bounding box center [910, 518] width 97 height 17
click at [1042, 439] on div "Products Onboarding Agent Landing Agent Payment Facilites Settlement Periodic C…" at bounding box center [949, 532] width 572 height 193
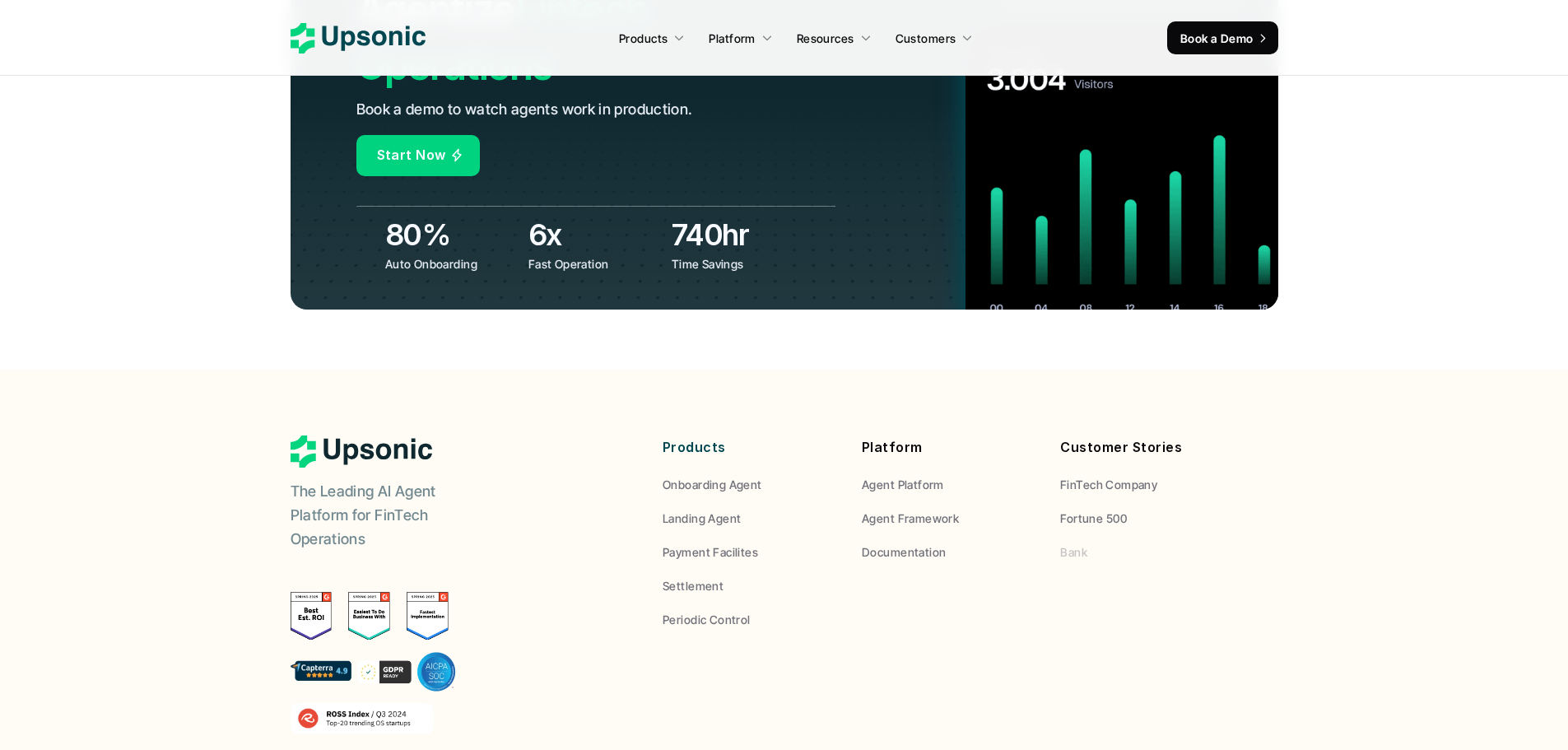
click at [1067, 544] on p "Bank" at bounding box center [1074, 552] width 27 height 17
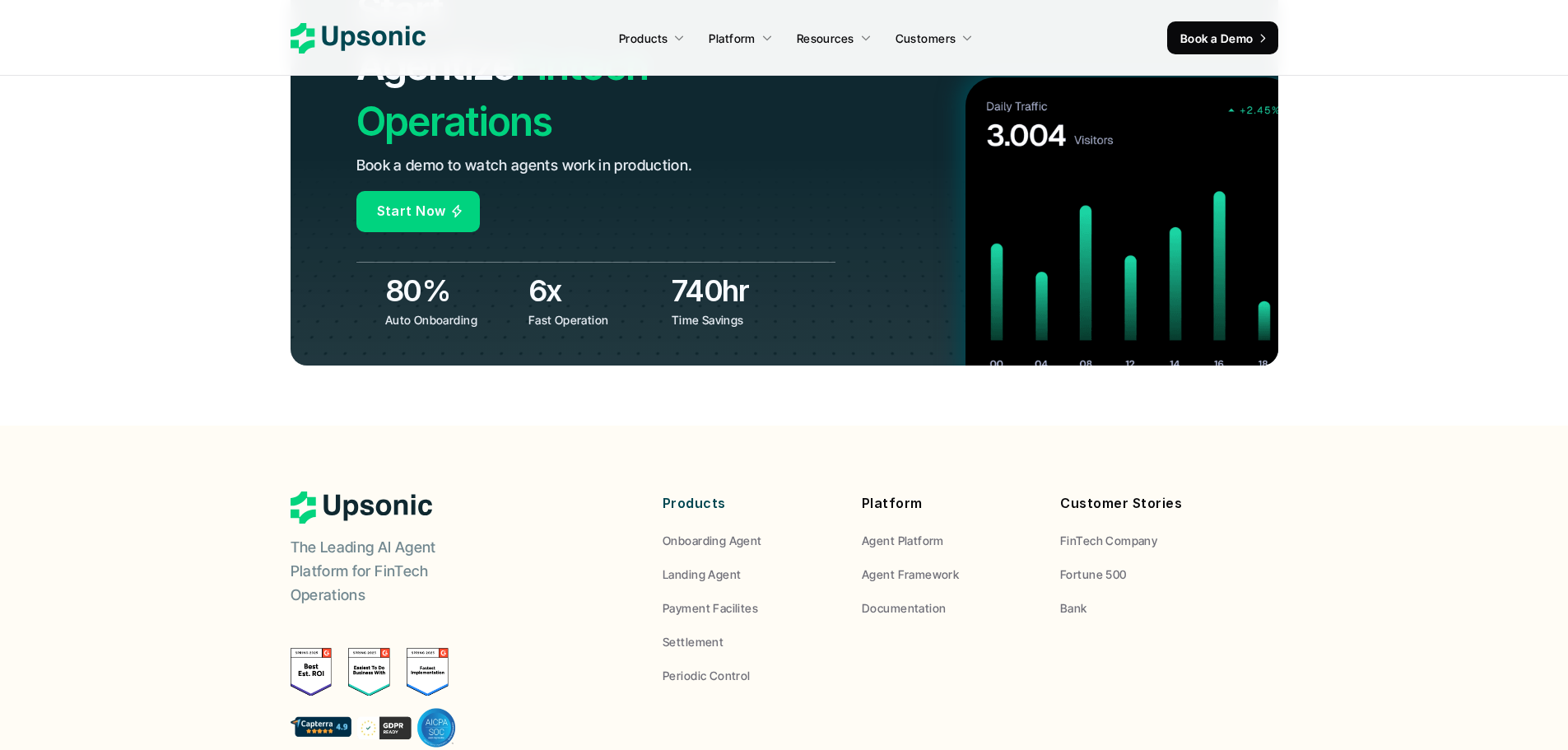
scroll to position [6150, 0]
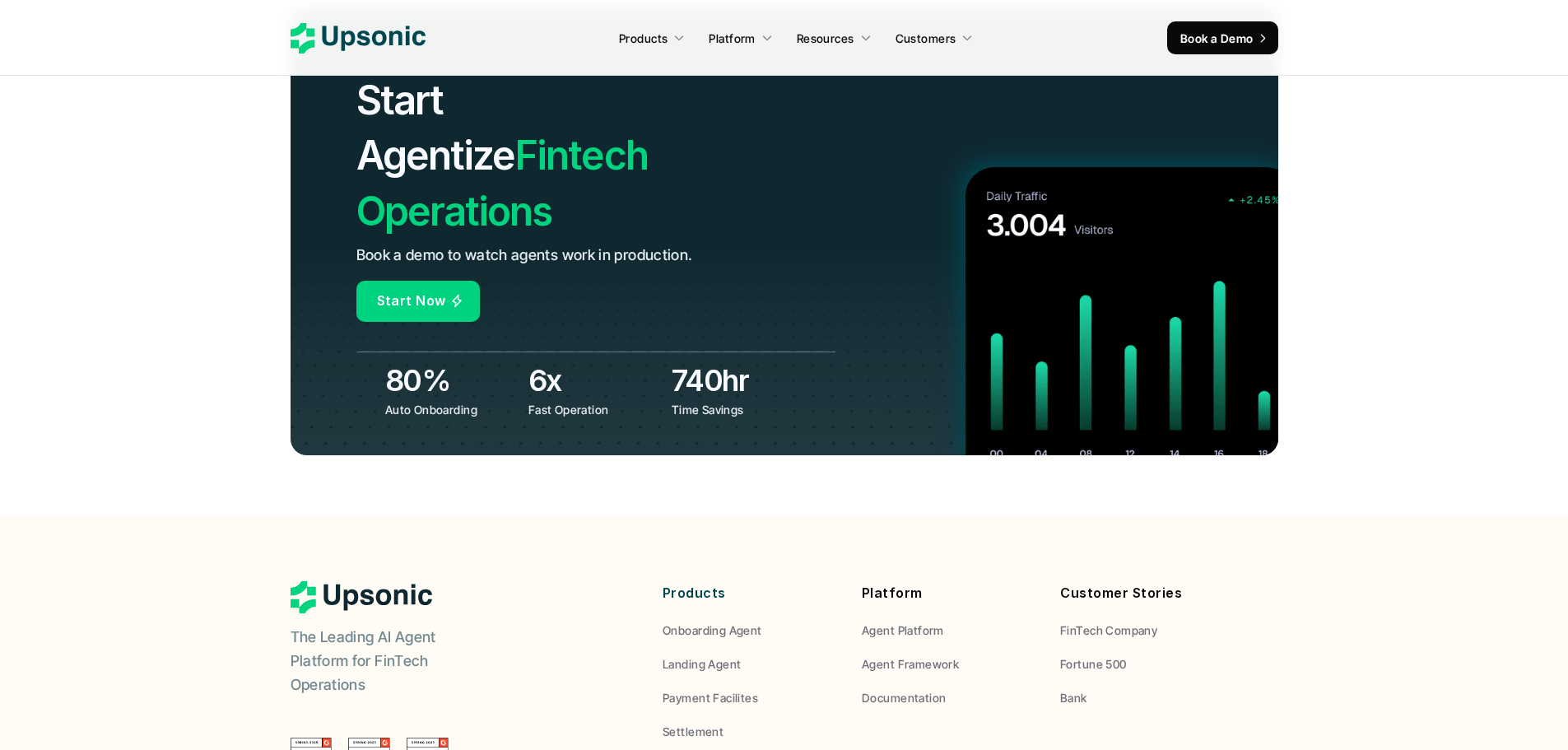
drag, startPoint x: 901, startPoint y: 451, endPoint x: 900, endPoint y: 434, distance: 17.0
